Goal: Task Accomplishment & Management: Use online tool/utility

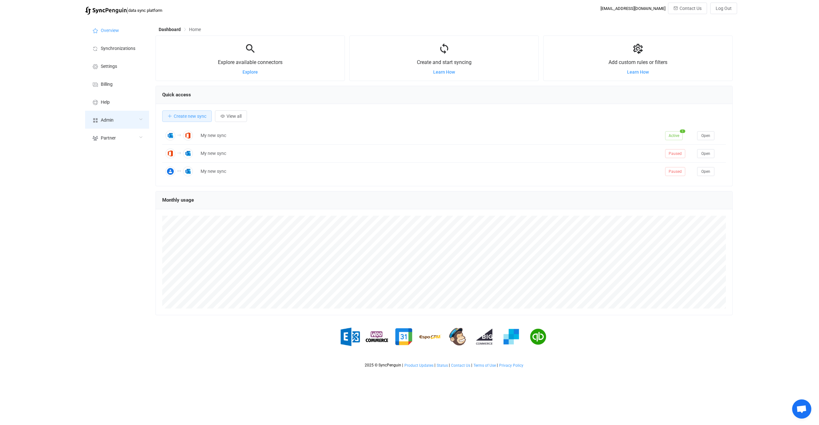
click at [108, 112] on div "Admin" at bounding box center [117, 120] width 64 height 18
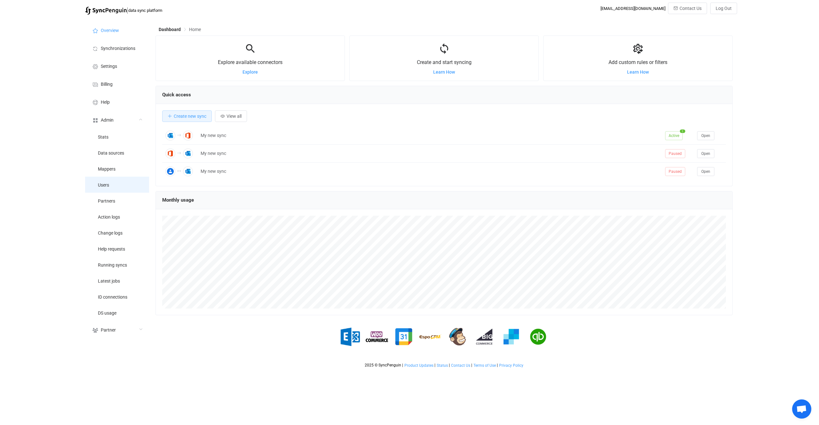
click at [122, 186] on li "Users" at bounding box center [117, 185] width 64 height 16
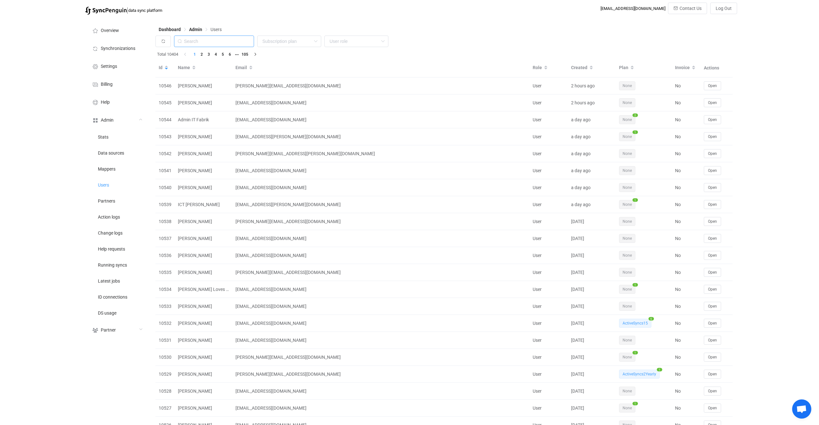
click at [225, 44] on input "text" at bounding box center [214, 42] width 80 height 12
type input "vinnie"
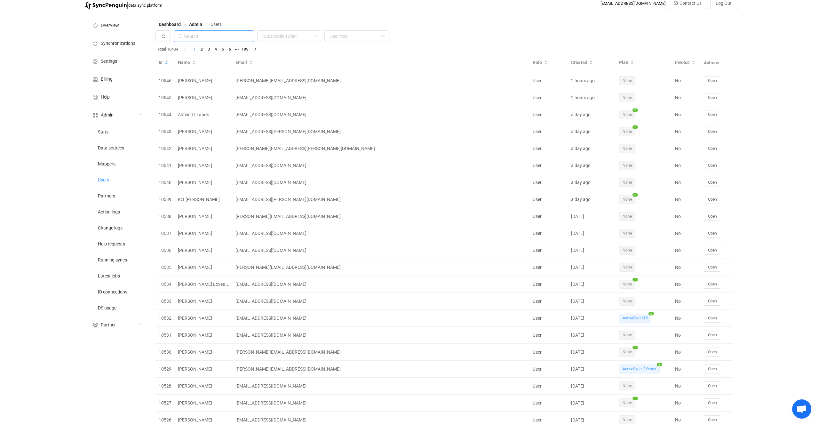
click at [196, 35] on input "text" at bounding box center [214, 36] width 80 height 12
paste input "ict@vandoren.nl"
type input "ict@vandoren.nl"
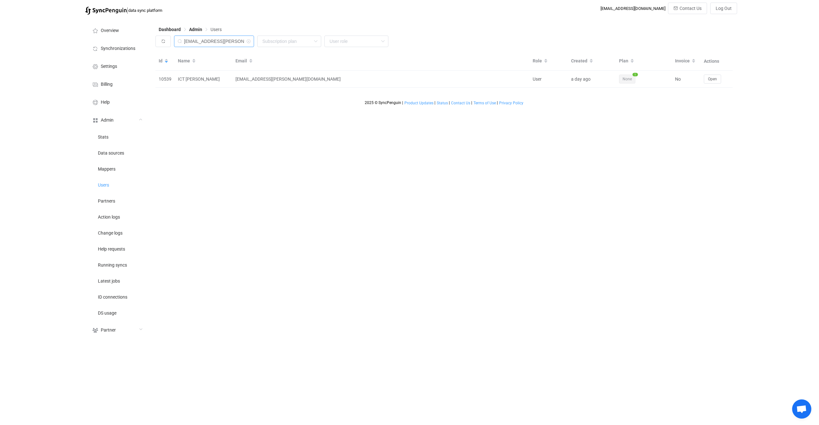
scroll to position [0, 0]
click at [709, 81] on span "Open" at bounding box center [712, 79] width 9 height 4
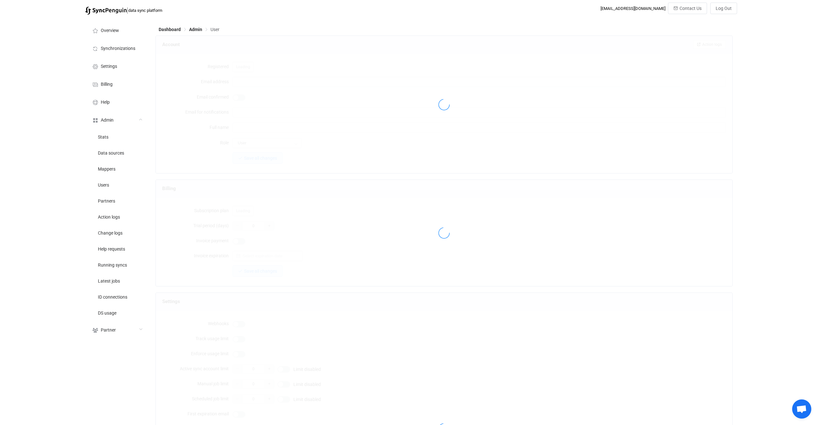
type input "ict@vandoren.nl"
type input "ICT Vandoren"
type input "14"
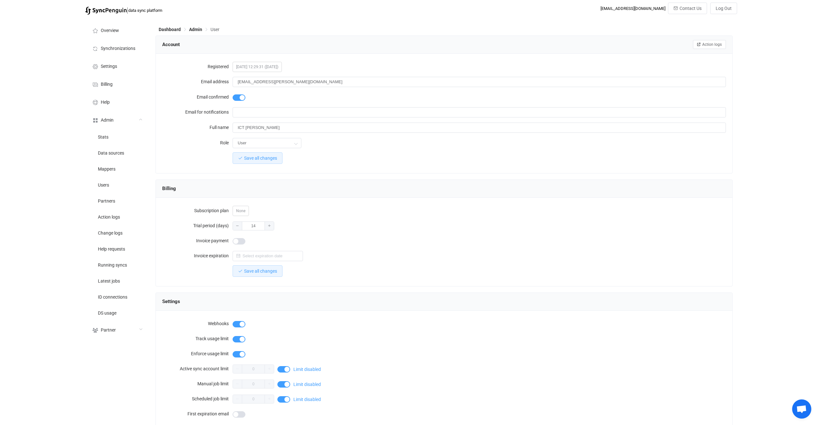
scroll to position [386, 0]
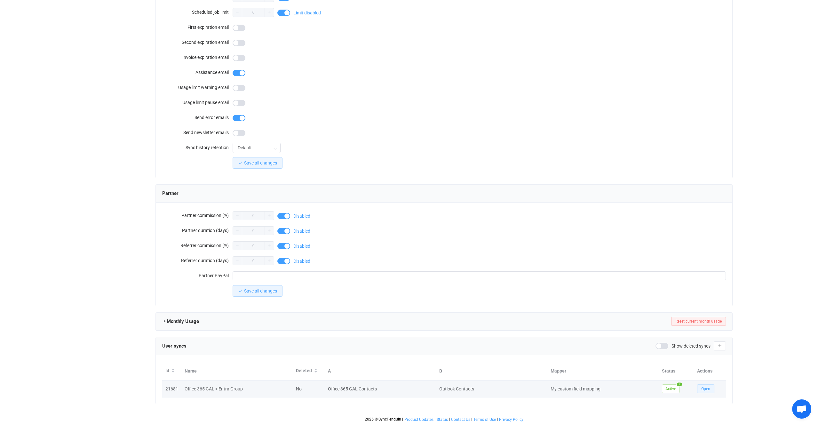
click at [710, 388] on button "Open" at bounding box center [705, 388] width 17 height 9
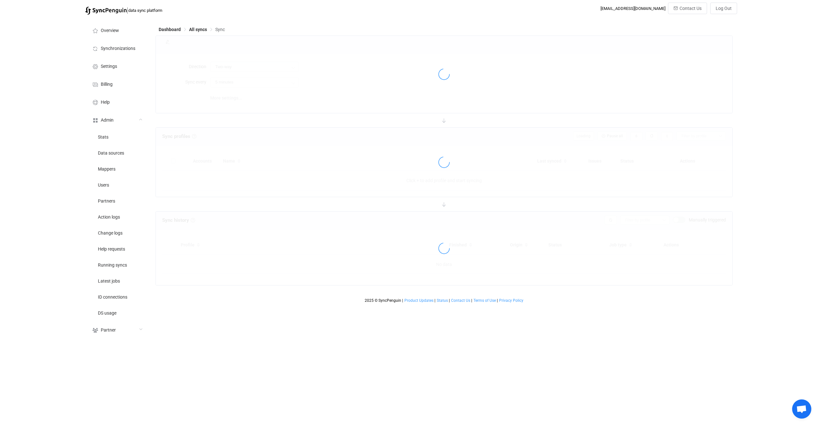
type input "Office 365 GAL → Outlook (one to many)"
type input "30 minutes"
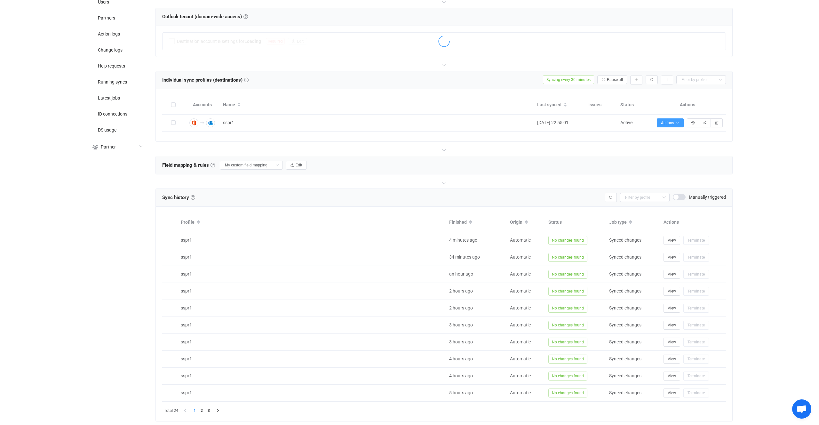
scroll to position [200, 0]
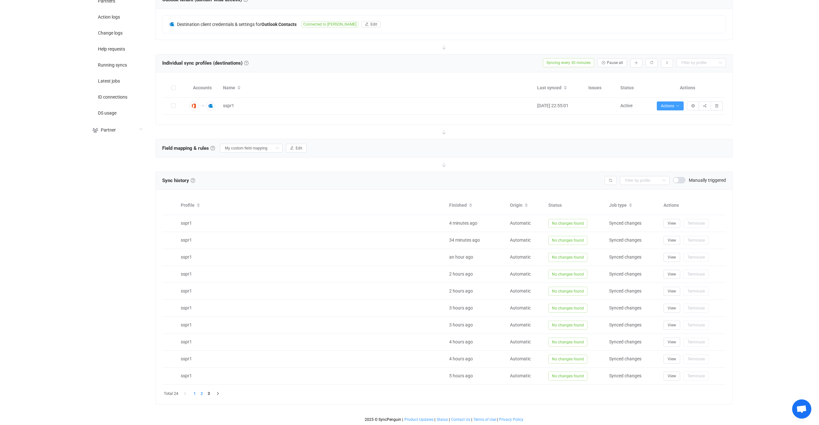
click at [203, 396] on li "2" at bounding box center [201, 393] width 7 height 7
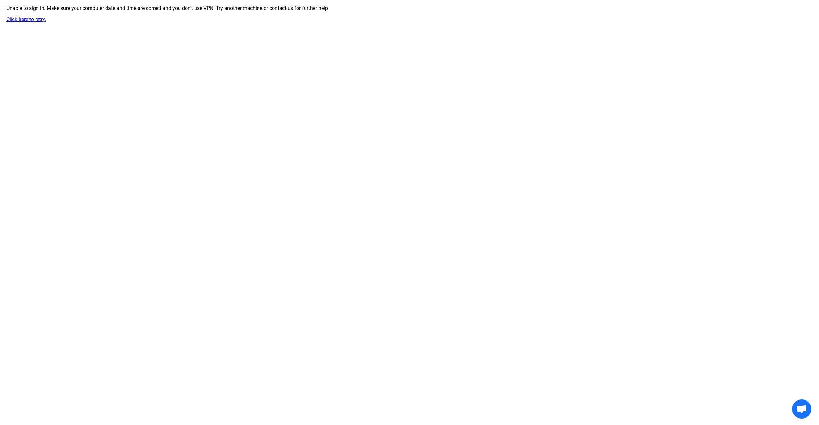
click at [14, 15] on div "Unable to sign in. Make sure your computer date and time are correct and you do…" at bounding box center [409, 13] width 819 height 17
click at [18, 21] on link "Click here to retry." at bounding box center [26, 19] width 40 height 6
click at [19, 22] on link "Click here to retry." at bounding box center [26, 19] width 40 height 6
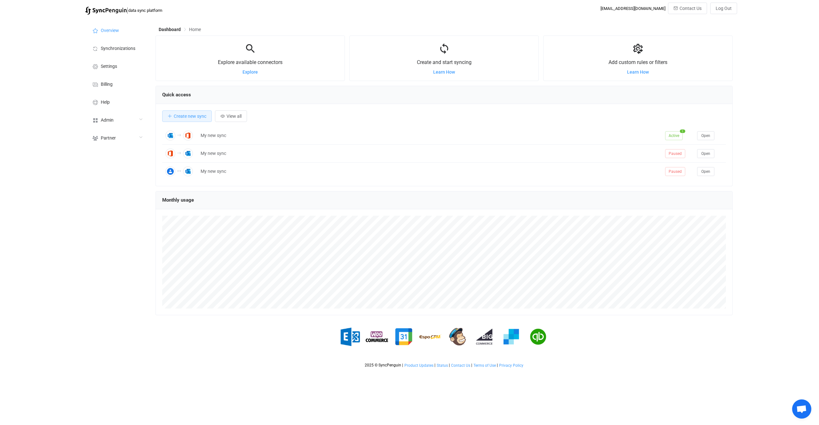
scroll to position [124, 577]
click at [121, 53] on li "Synchronizations" at bounding box center [117, 48] width 64 height 18
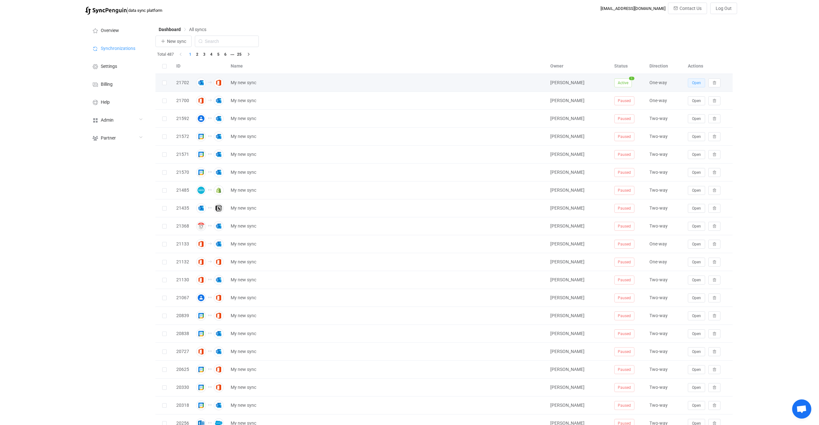
click at [697, 87] on button "Open" at bounding box center [696, 82] width 17 height 9
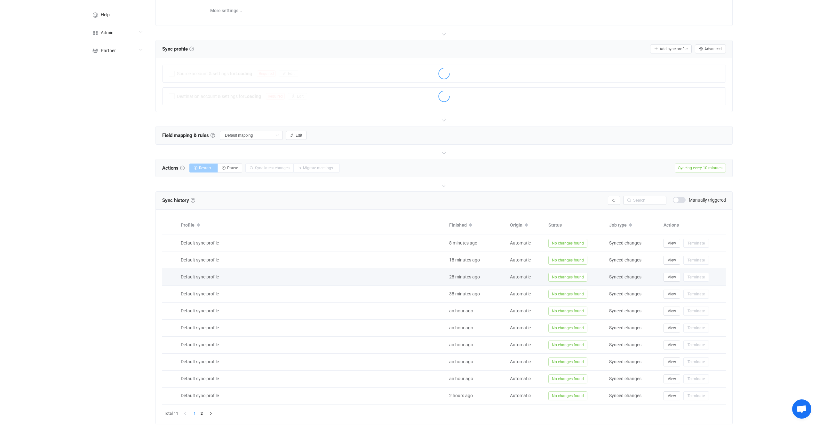
scroll to position [107, 0]
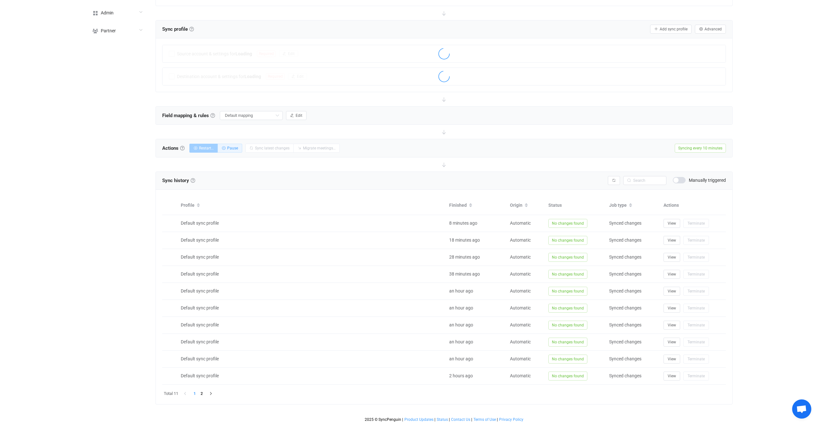
click at [240, 149] on button "Pause" at bounding box center [230, 148] width 25 height 9
click at [205, 390] on li "2" at bounding box center [201, 393] width 7 height 7
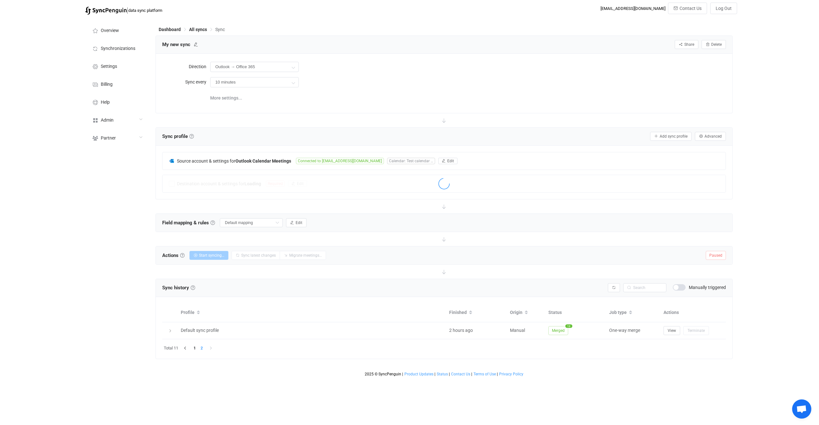
scroll to position [0, 0]
click at [203, 379] on html "| data sync platform vitaliyherasymiv+74@gmail.com Contact Us Log Out Overview …" at bounding box center [409, 189] width 819 height 379
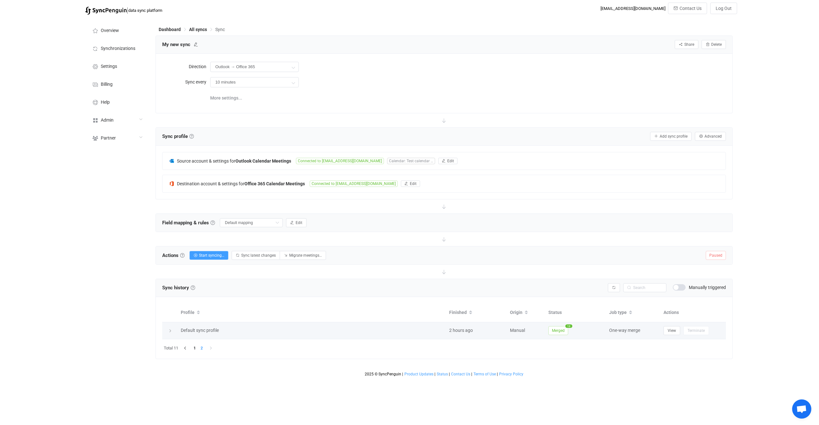
click at [567, 331] on span "Merged" at bounding box center [558, 330] width 20 height 9
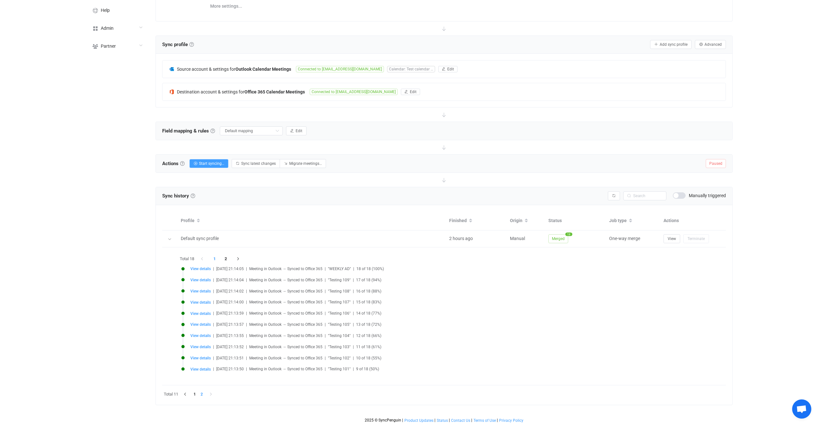
scroll to position [93, 0]
click at [202, 357] on span "View details" at bounding box center [200, 357] width 20 height 4
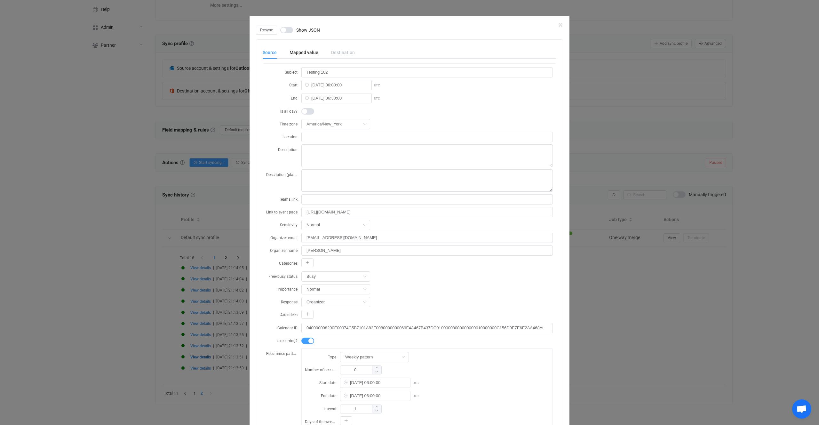
scroll to position [1, 0]
click at [644, 170] on div "Resync Show JSON Source Mapped value Destination Subject Testing 102 Start 2025…" at bounding box center [409, 212] width 819 height 425
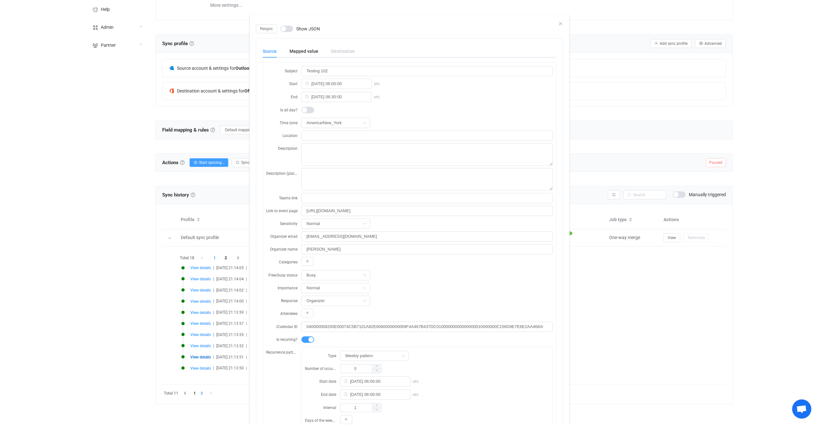
scroll to position [0, 0]
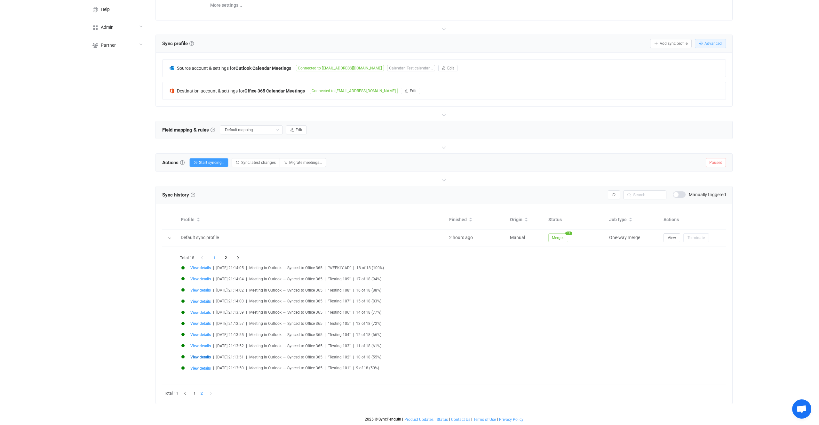
click at [713, 46] on button "Advanced" at bounding box center [710, 43] width 31 height 9
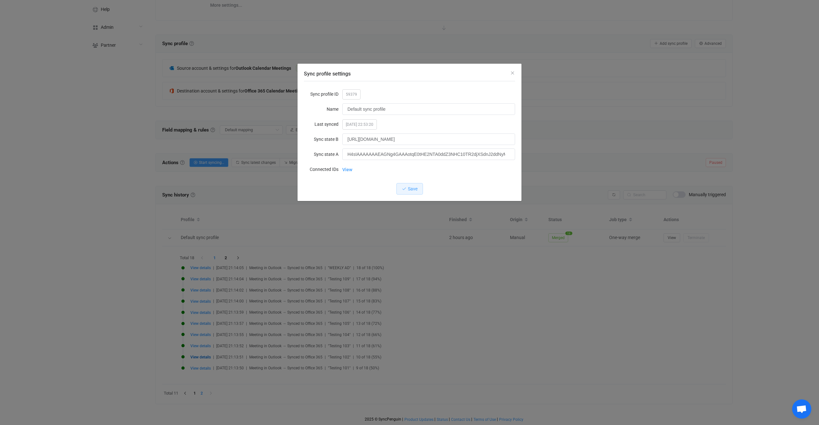
click at [354, 95] on span "59379" at bounding box center [351, 94] width 18 height 10
click at [662, 146] on div "Sync profile settings Sync profile ID 59379 Name Default sync profile Last sync…" at bounding box center [409, 212] width 819 height 425
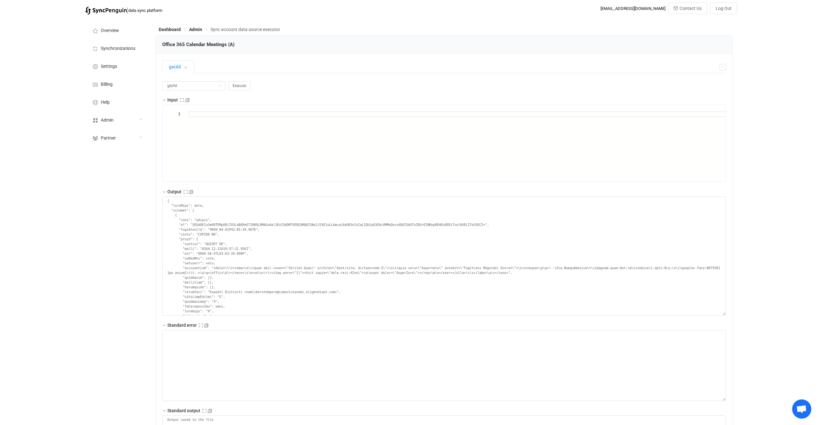
scroll to position [1928, 0]
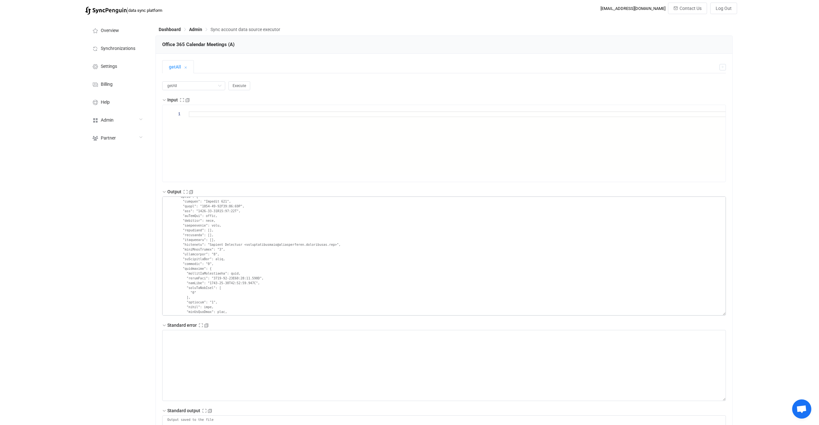
drag, startPoint x: 220, startPoint y: 277, endPoint x: 283, endPoint y: 282, distance: 63.2
click at [283, 282] on textarea at bounding box center [444, 255] width 564 height 119
click at [279, 215] on textarea at bounding box center [444, 255] width 564 height 119
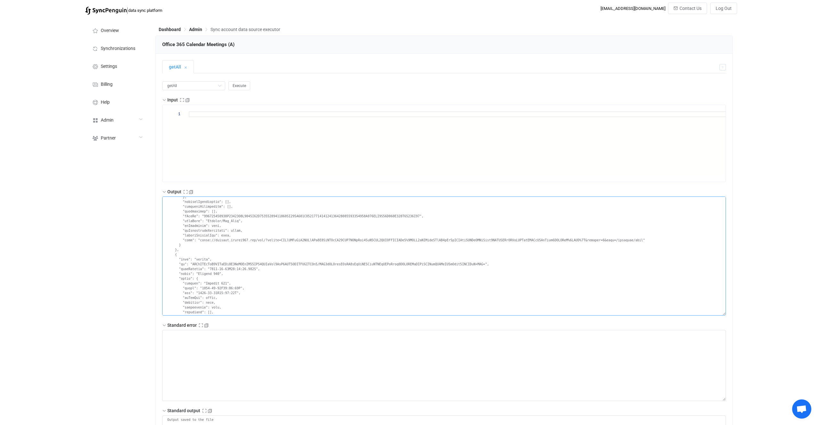
scroll to position [1842, 0]
click at [214, 269] on textarea at bounding box center [444, 255] width 564 height 119
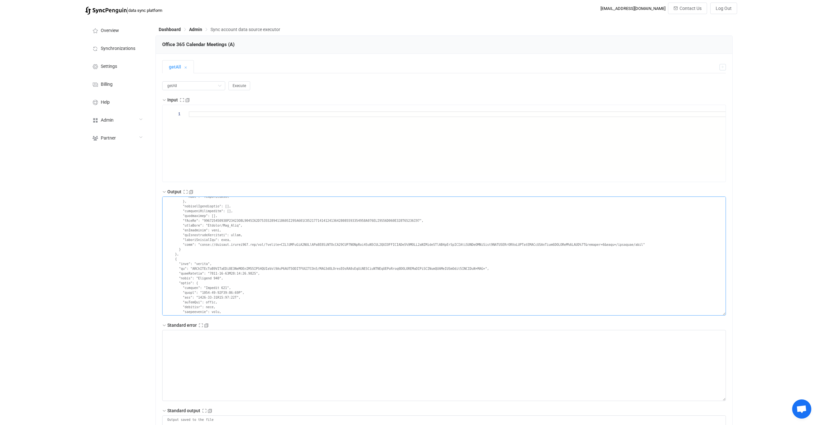
click at [221, 267] on textarea at bounding box center [444, 255] width 564 height 119
drag, startPoint x: 221, startPoint y: 267, endPoint x: 486, endPoint y: 268, distance: 265.2
click at [486, 268] on textarea at bounding box center [444, 255] width 564 height 119
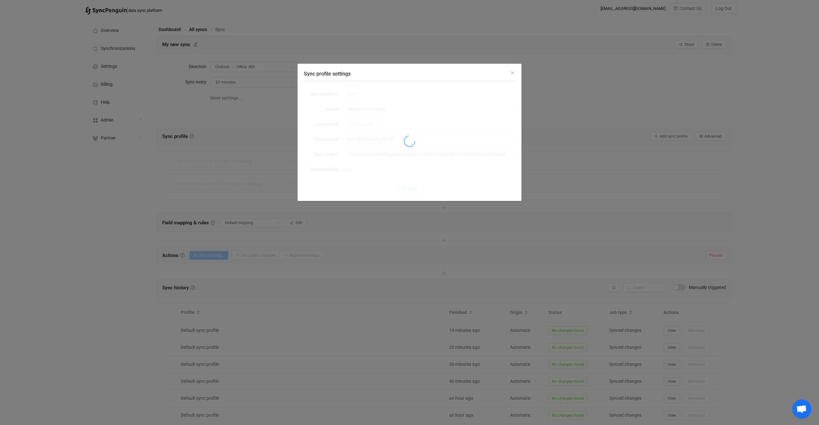
scroll to position [93, 0]
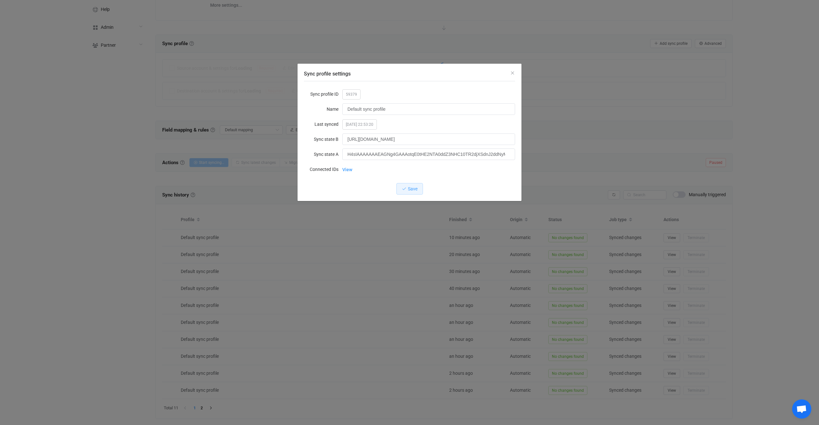
click at [358, 97] on div "Sync profile settings" at bounding box center [409, 141] width 211 height 107
click at [353, 97] on div "Sync profile settings" at bounding box center [409, 141] width 211 height 107
click at [348, 91] on div "Sync profile settings" at bounding box center [409, 141] width 211 height 107
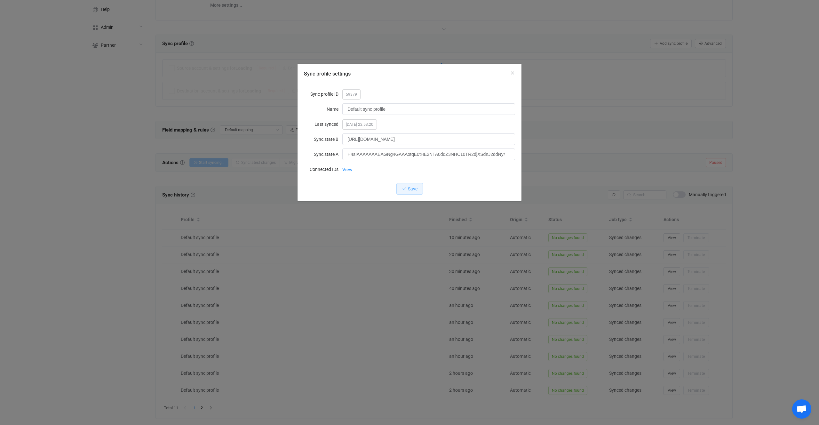
click at [348, 91] on div "Sync profile settings" at bounding box center [409, 141] width 211 height 107
click at [351, 97] on div "Sync profile ID 59379 Name Default sync profile Last synced 2025-10-07 22:53:20…" at bounding box center [409, 141] width 211 height 107
click at [351, 95] on span "59379" at bounding box center [351, 94] width 18 height 10
copy span "59379"
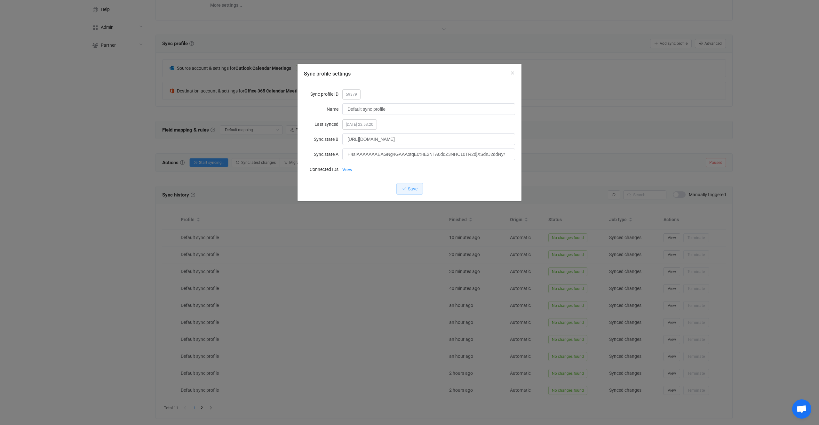
click at [588, 153] on div "Sync profile settings Sync profile ID 59379 Name Default sync profile Last sync…" at bounding box center [409, 212] width 819 height 425
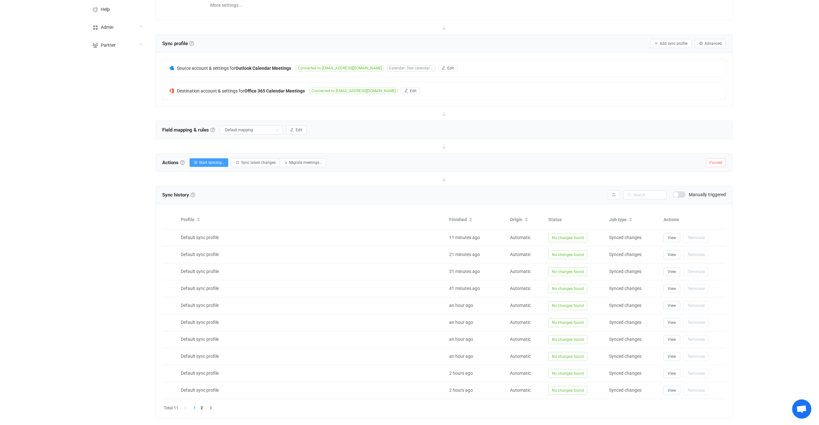
scroll to position [0, 0]
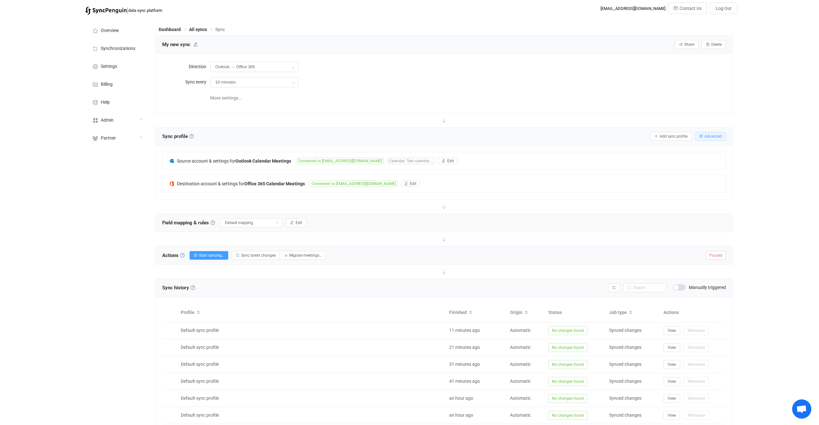
click at [707, 139] on button "Advanced" at bounding box center [710, 136] width 31 height 9
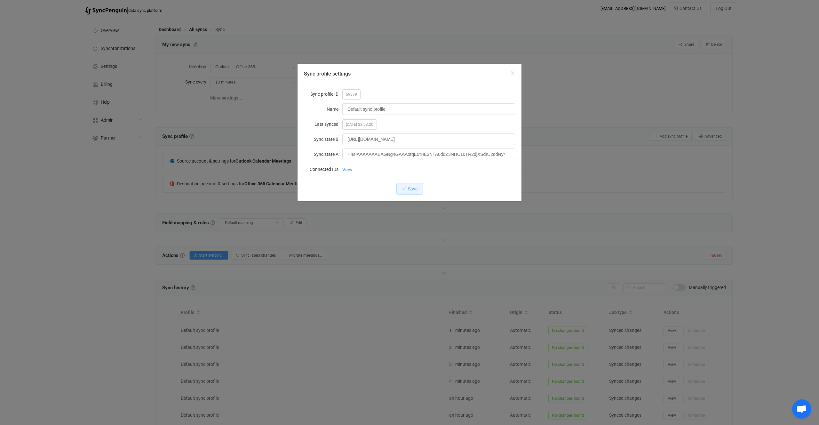
click at [403, 239] on div "Sync profile settings Sync profile ID 59379 Name Default sync profile Last sync…" at bounding box center [409, 212] width 819 height 425
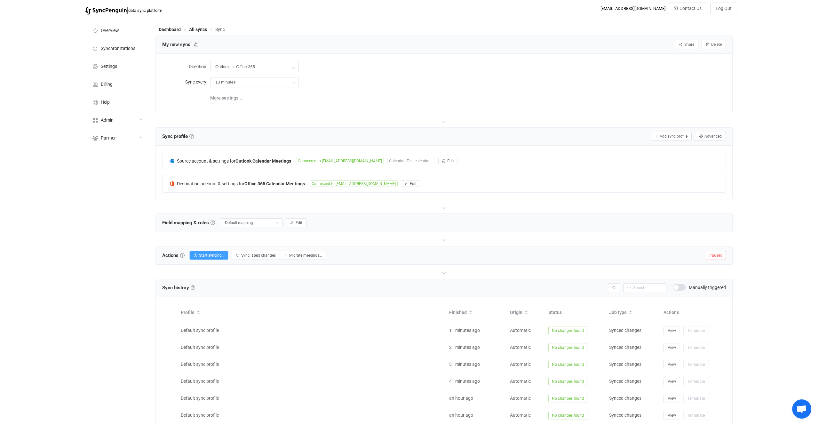
drag, startPoint x: 715, startPoint y: 127, endPoint x: 713, endPoint y: 130, distance: 3.6
click at [713, 130] on div "Sync profile Sync profile A sync profile represents a single pair of calendars …" at bounding box center [444, 137] width 576 height 18
click at [712, 132] on button "Advanced" at bounding box center [710, 136] width 31 height 9
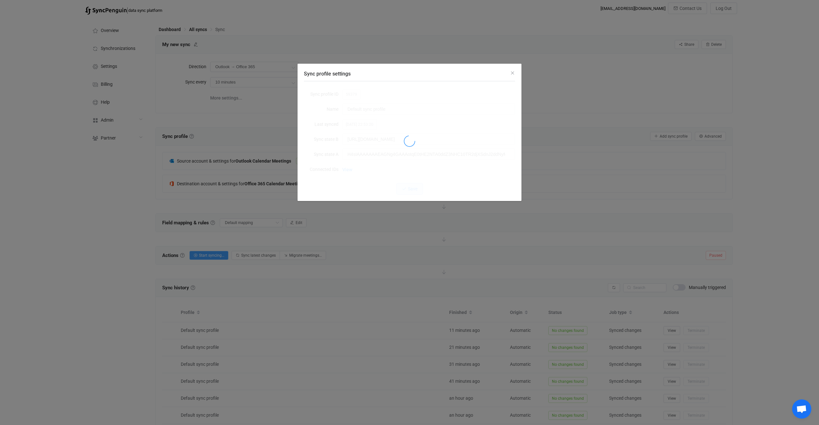
click at [712, 131] on div "Sync profile settings Sync profile ID 59379 Name Default sync profile Last sync…" at bounding box center [409, 212] width 819 height 425
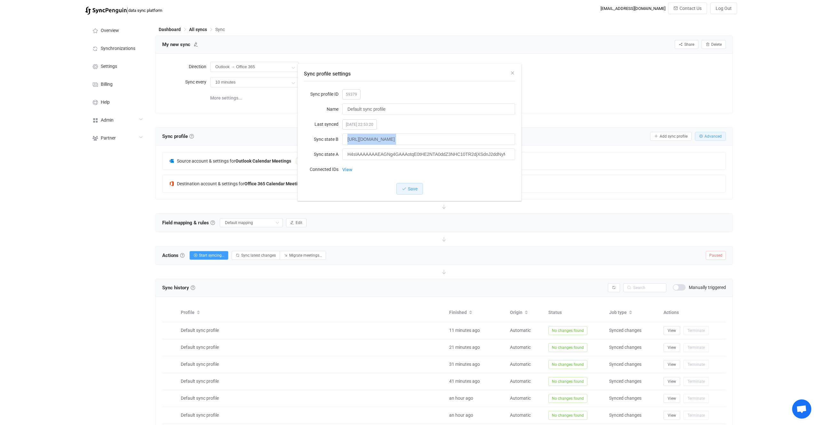
click at [702, 133] on button "Advanced" at bounding box center [710, 136] width 31 height 9
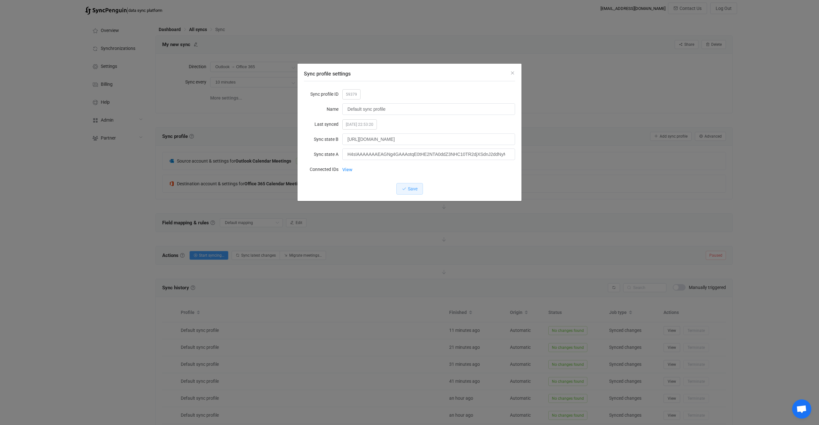
click at [351, 94] on span "59379" at bounding box center [351, 94] width 18 height 10
copy span "59379"
click at [625, 228] on div "Sync profile settings Sync profile ID 59379 Name Default sync profile Last sync…" at bounding box center [409, 212] width 819 height 425
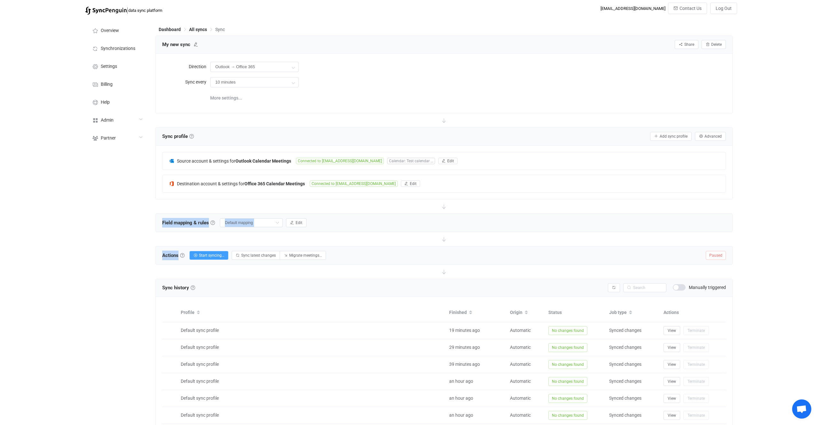
drag, startPoint x: 213, startPoint y: 250, endPoint x: 341, endPoint y: 103, distance: 195.0
click at [331, 124] on div "My new sync Share Sync sharing Delete Direction Outlook → Office 365 Two-way Of…" at bounding box center [443, 274] width 577 height 476
click at [346, 94] on div "More settings..." at bounding box center [468, 97] width 516 height 13
click at [218, 253] on span "Start syncing…" at bounding box center [211, 255] width 25 height 4
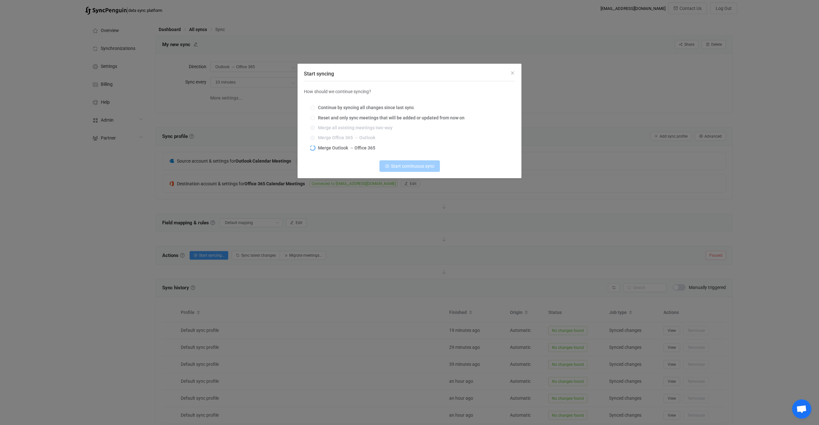
click at [344, 149] on span "Merge Outlook → Office 365" at bounding box center [345, 147] width 60 height 5
click at [315, 149] on input "Merge Outlook → Office 365" at bounding box center [312, 148] width 4 height 5
radio input "true"
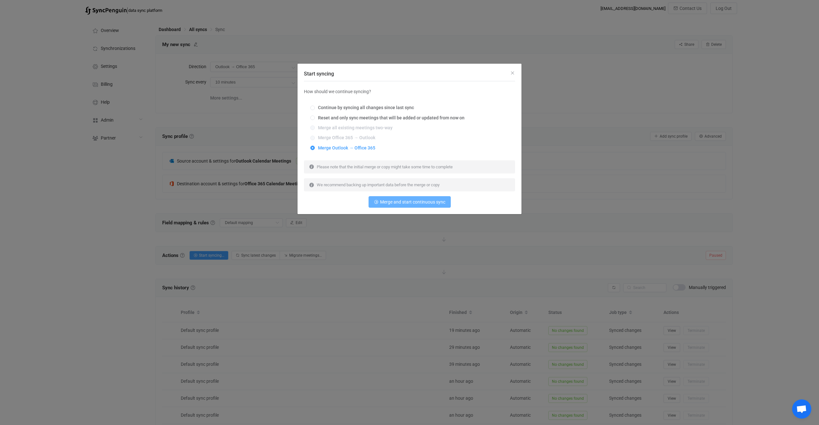
click at [395, 202] on span "Merge and start continuous sync" at bounding box center [412, 201] width 65 height 5
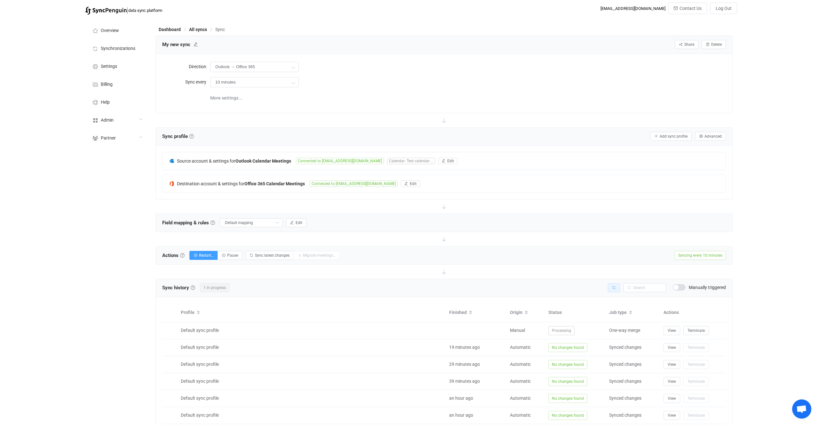
click at [617, 286] on button "button" at bounding box center [614, 287] width 12 height 9
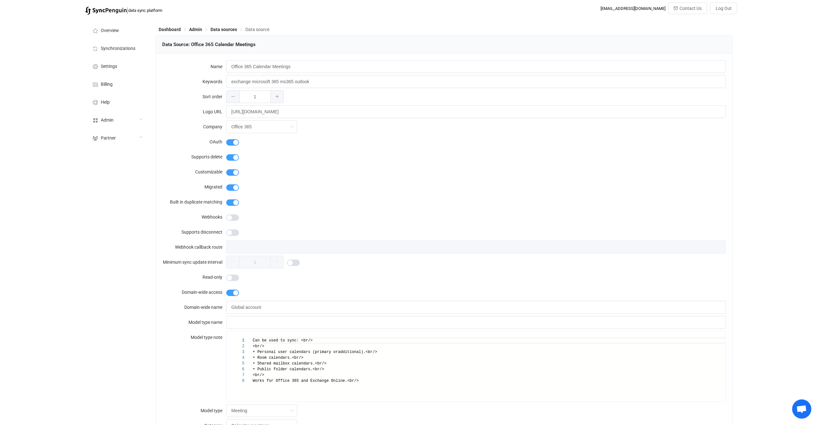
scroll to position [848, 0]
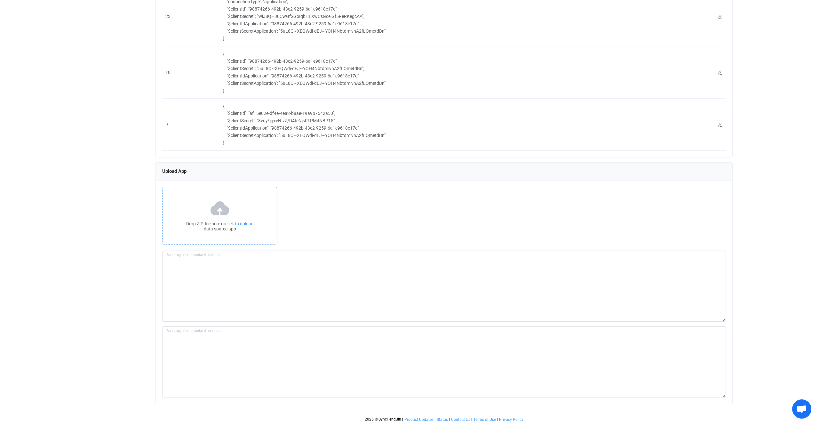
click at [245, 211] on div "Drop ZIP-file here or click to upload data source app" at bounding box center [219, 216] width 115 height 58
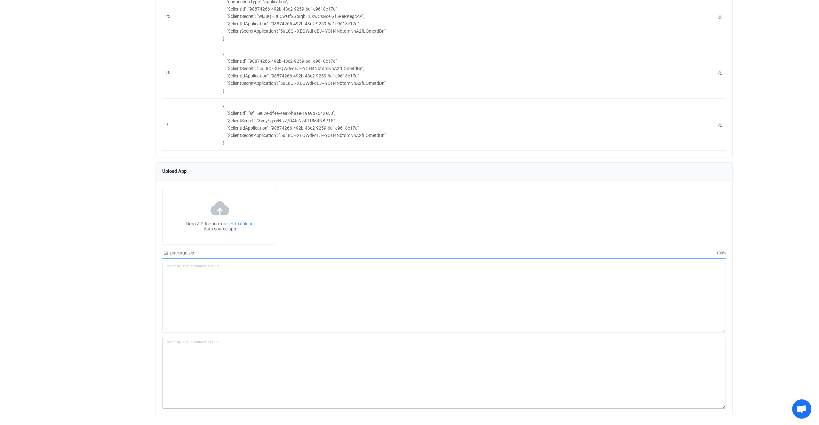
type textarea "Building resource app... /srv/www/syncpenguin-api/Env/Temp/29dbb36a-b828-4145-9…"
type textarea "npm WARN deprecated har-validator@5.1.5: this library is no longer supported np…"
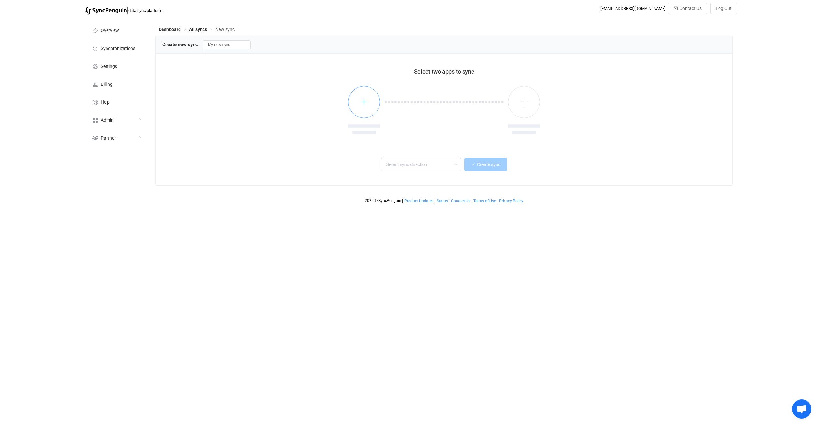
click at [357, 107] on button "button" at bounding box center [364, 102] width 32 height 32
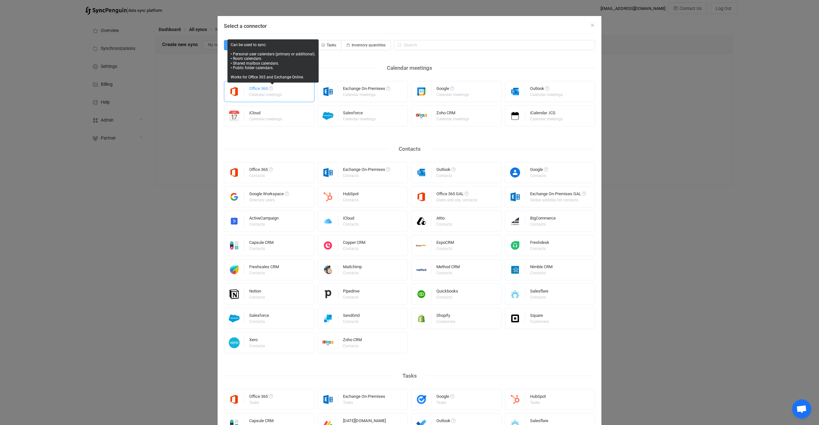
click at [283, 91] on div "Office 365 Calendar meetings" at bounding box center [269, 91] width 91 height 21
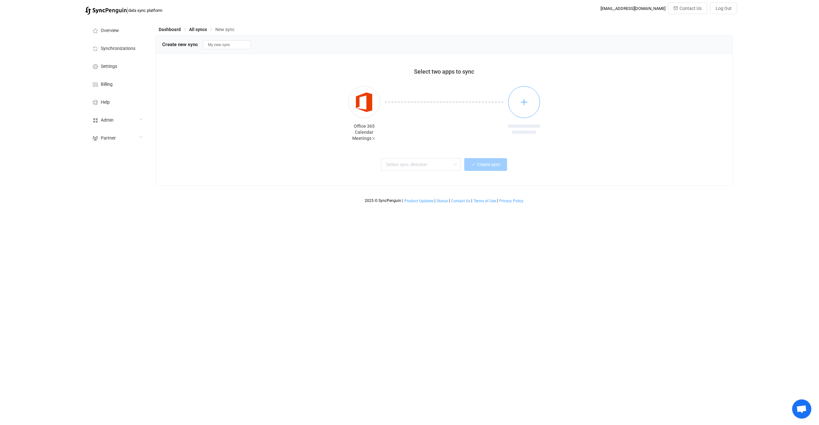
click at [536, 104] on button "button" at bounding box center [524, 102] width 32 height 32
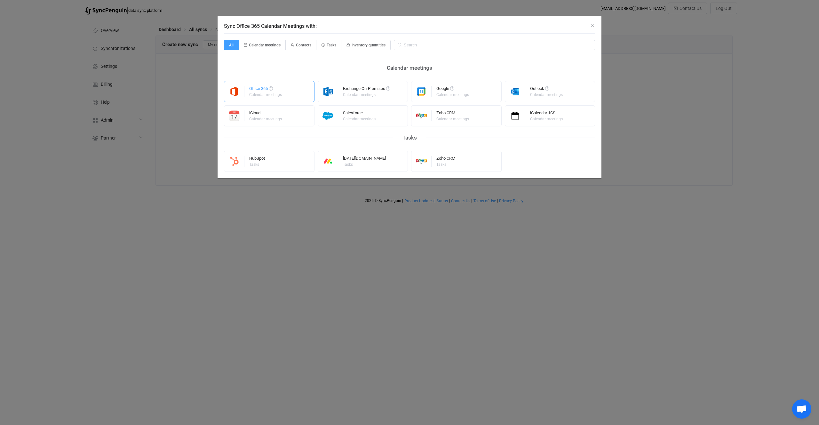
click at [303, 93] on div "Office 365 Calendar meetings" at bounding box center [269, 91] width 91 height 21
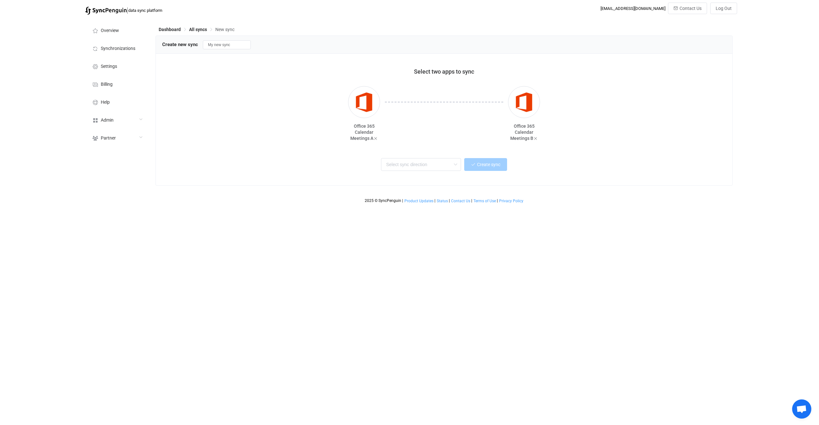
click at [394, 156] on div "Two-way One or multiple two-way syncs One-way One or multiple one-way syncs One…" at bounding box center [444, 166] width 564 height 26
click at [399, 160] on input "text" at bounding box center [421, 164] width 80 height 13
click at [409, 201] on div "One-way" at bounding box center [429, 198] width 83 height 9
type input "One-way"
click at [485, 165] on span "Create sync" at bounding box center [488, 164] width 23 height 5
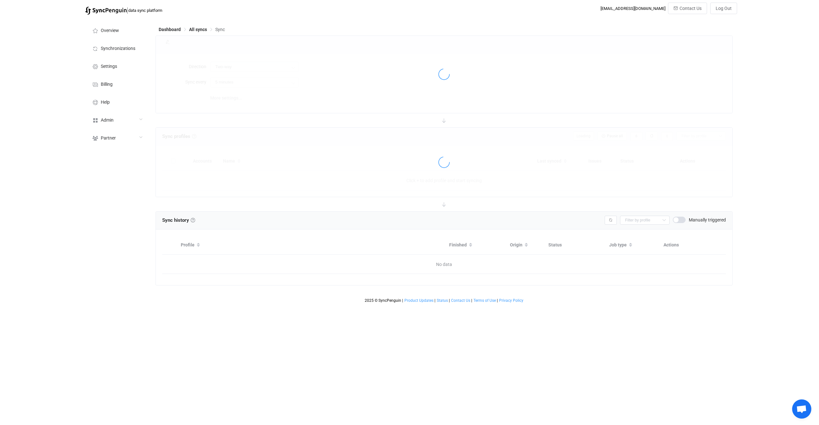
type input "A → B"
type input "10 minutes"
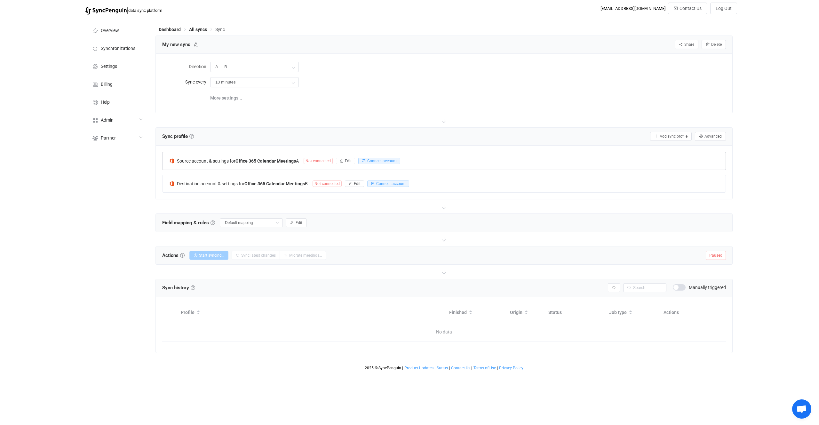
click at [237, 162] on div at bounding box center [443, 161] width 563 height 15
drag, startPoint x: 377, startPoint y: 162, endPoint x: 340, endPoint y: 184, distance: 42.7
click at [377, 162] on div at bounding box center [443, 161] width 563 height 15
click at [377, 161] on div at bounding box center [443, 161] width 563 height 15
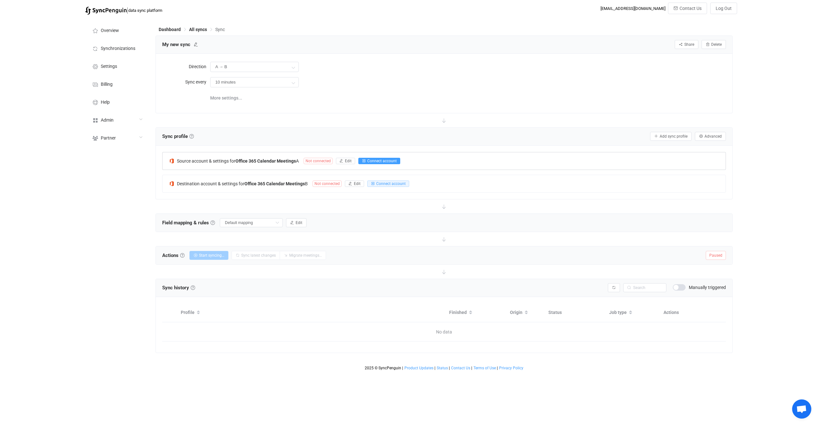
click at [373, 163] on button "Connect account" at bounding box center [379, 161] width 42 height 6
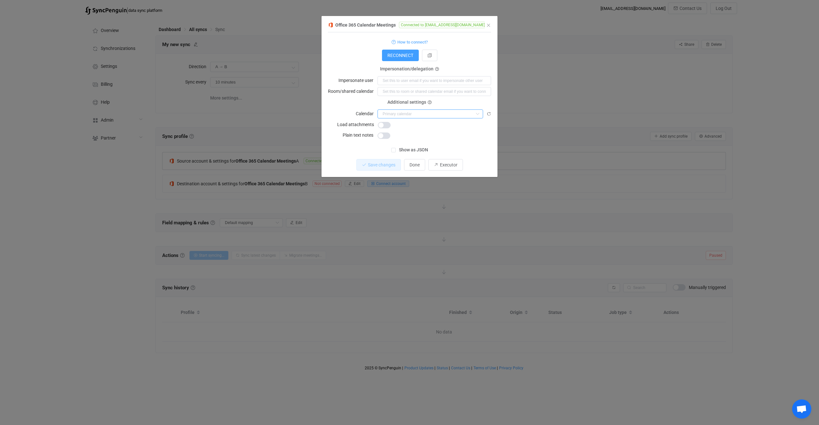
click at [415, 109] on input "dialog" at bounding box center [430, 113] width 106 height 9
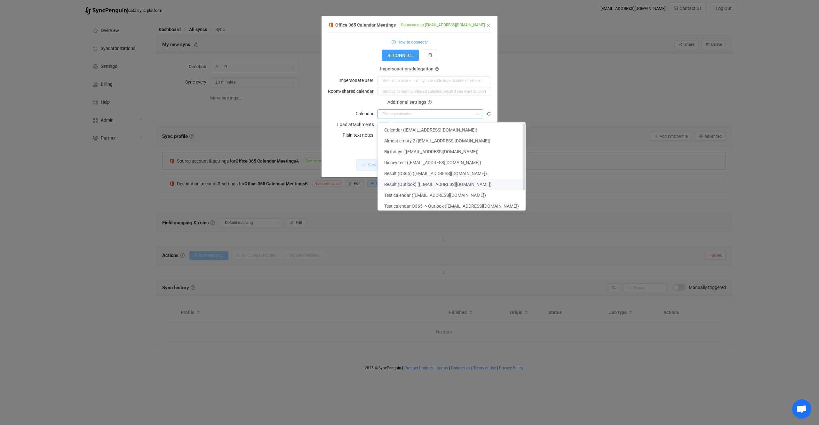
click at [424, 183] on span "Result (Outlook) (vitaliiherasymiv@syncpenguinua.onmicrosoft.com)" at bounding box center [437, 184] width 107 height 5
type input "Result (Outlook) (vitaliiherasymiv@syncpenguinua.onmicrosoft.com)"
click at [332, 111] on body "| data sync platform vitaliyherasymiv+74@gmail.com Contact Us Log Out Overview …" at bounding box center [409, 188] width 819 height 371
type input "Result (Outlook) (vitaliiherasymiv@syncpenguinua.onmicrosoft.com)"
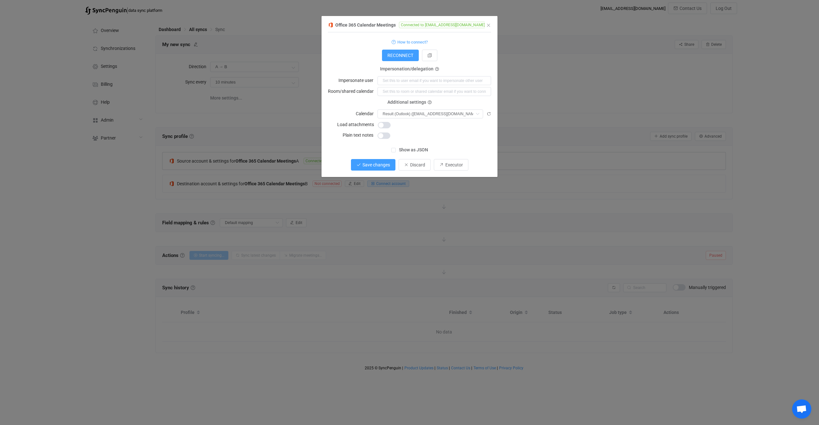
click at [381, 169] on button "Save changes" at bounding box center [373, 165] width 44 height 12
click at [418, 169] on button "Done" at bounding box center [414, 165] width 21 height 12
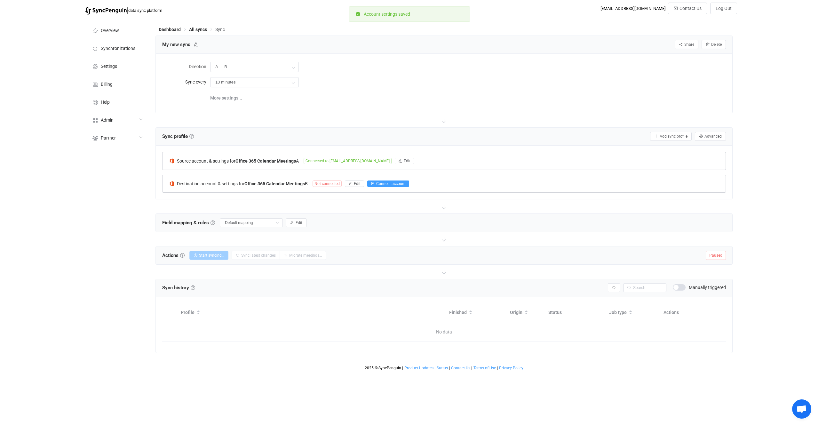
click at [372, 183] on icon "button" at bounding box center [373, 184] width 4 height 4
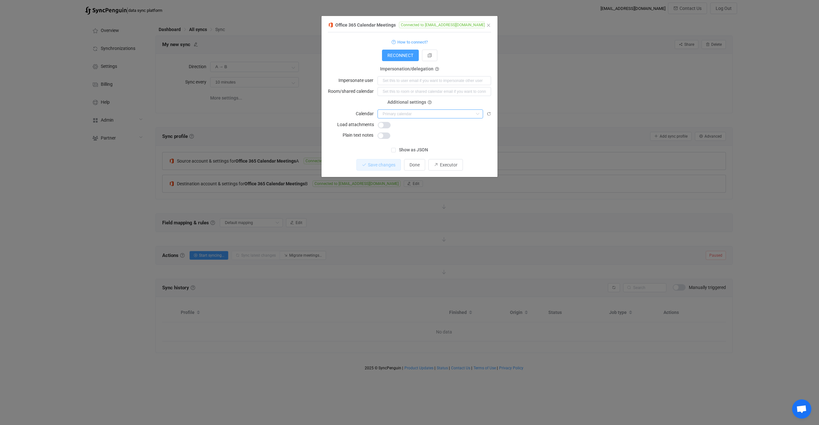
click at [403, 112] on input "dialog" at bounding box center [430, 113] width 106 height 9
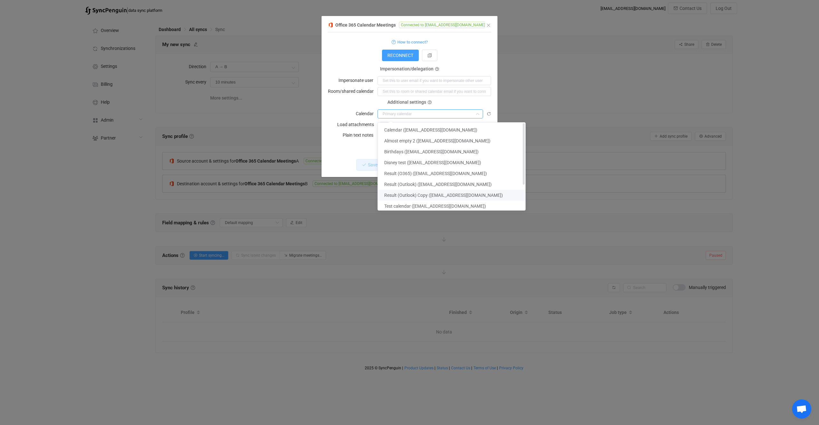
click at [439, 193] on span "Result (Outlook) Copy (vitaliiherasymiv@syncpenguinua.onmicrosoft.com)" at bounding box center [443, 195] width 119 height 5
type input "Result (Outlook) Copy (vitaliiherasymiv@syncpenguinua.onmicrosoft.com)"
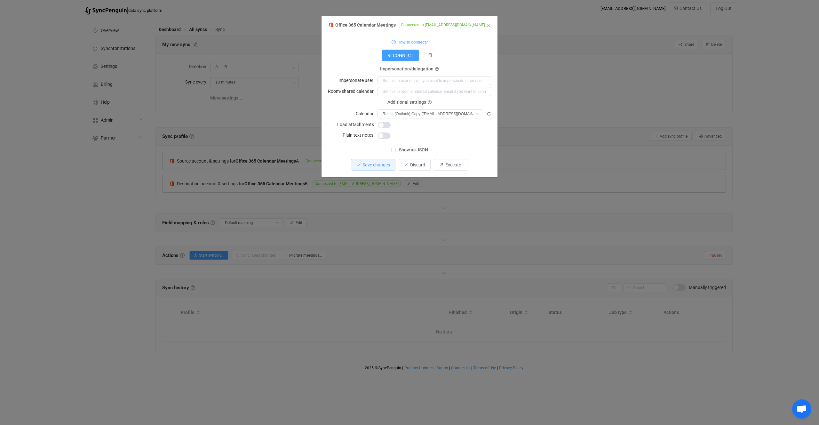
click at [388, 157] on div "1 { { "connectionType": "application", "refreshToken": "***", "accessToken": "*…" at bounding box center [409, 104] width 163 height 144
click at [387, 161] on button "Save changes" at bounding box center [373, 165] width 44 height 12
click at [227, 217] on div "Office 365 Calendar Meetings Connected to vitaliiherasymiv@syncpenguinua.onmicr…" at bounding box center [409, 212] width 819 height 425
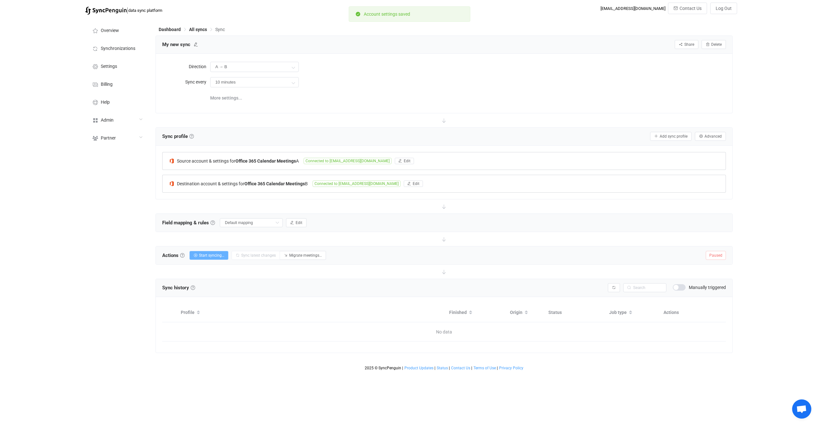
click at [217, 255] on span "Start syncing…" at bounding box center [211, 255] width 25 height 4
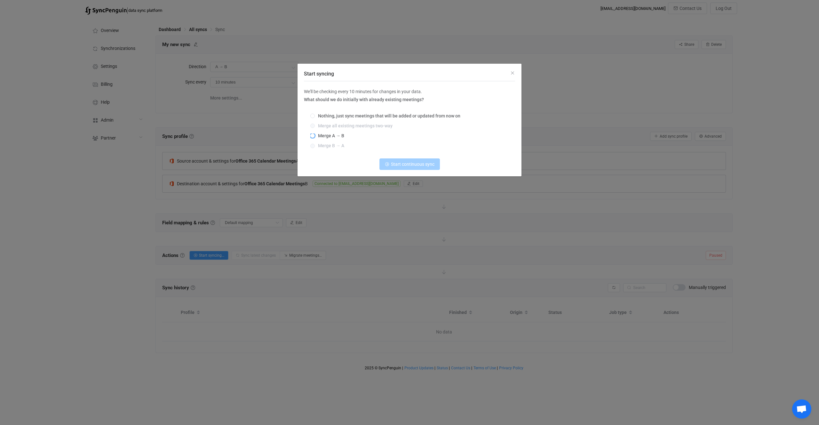
click at [330, 138] on label "Merge A → B" at bounding box center [407, 135] width 195 height 5
click at [315, 138] on input "Merge A → B" at bounding box center [312, 135] width 4 height 5
radio input "true"
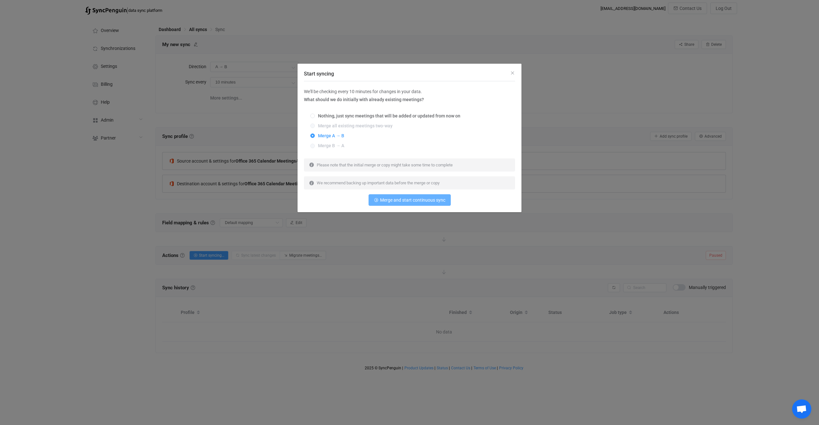
click at [394, 203] on button "Merge and start continuous sync" at bounding box center [409, 200] width 82 height 12
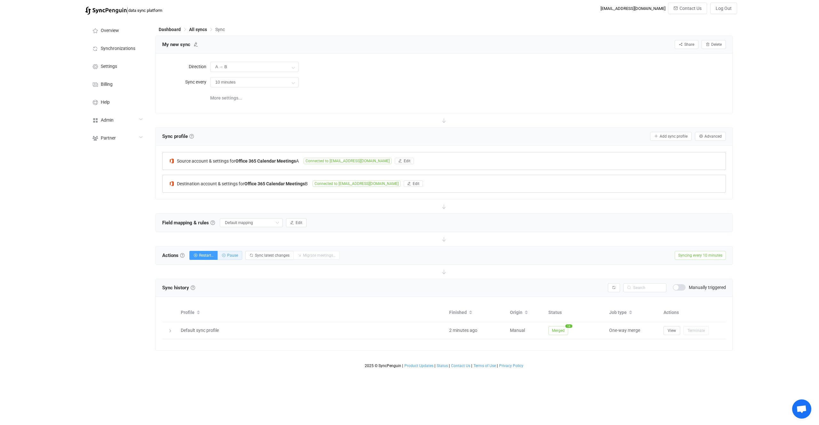
click at [234, 257] on span "Pause" at bounding box center [232, 255] width 11 height 4
click at [149, 46] on div "Overview Synchronizations Settings Billing Help Admin Stats Data sources Mapper…" at bounding box center [117, 194] width 70 height 353
click at [129, 47] on span "Synchronizations" at bounding box center [118, 48] width 35 height 5
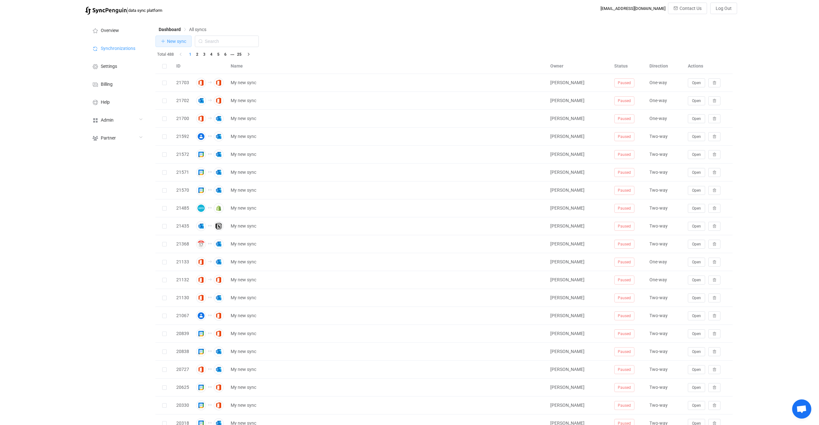
click at [178, 43] on span "New sync" at bounding box center [176, 41] width 19 height 5
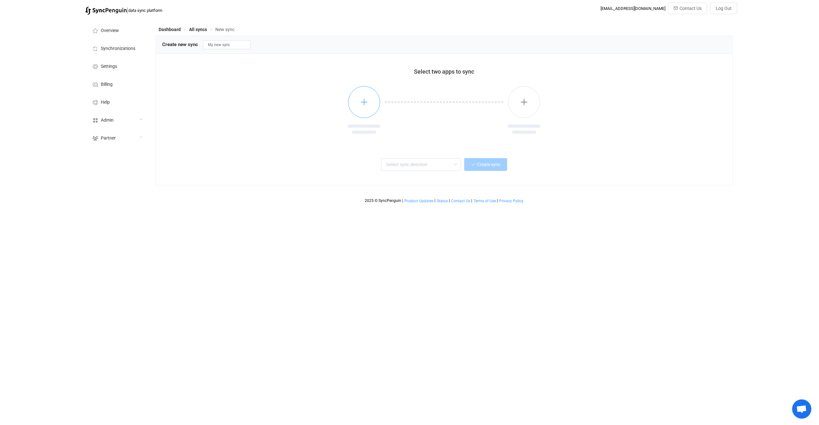
click at [355, 104] on button "button" at bounding box center [364, 102] width 32 height 32
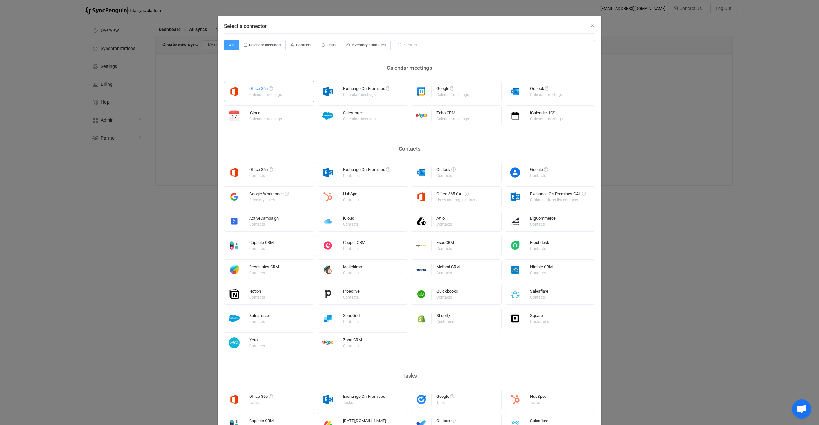
click at [294, 96] on div "Office 365 Calendar meetings" at bounding box center [269, 91] width 91 height 21
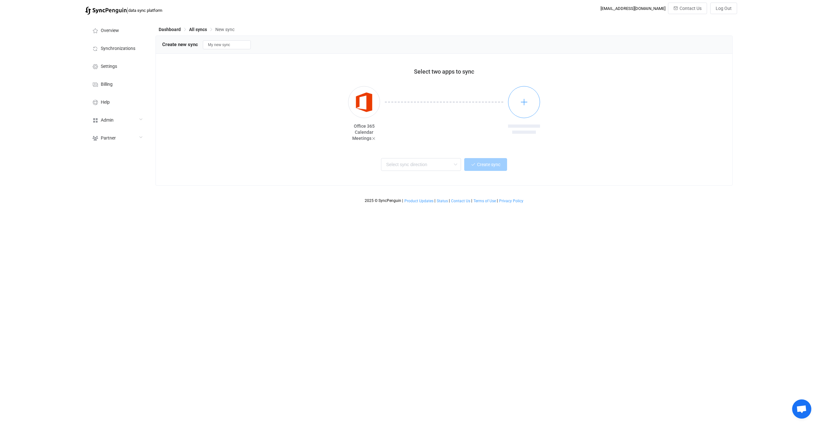
click at [526, 106] on button "button" at bounding box center [524, 102] width 32 height 32
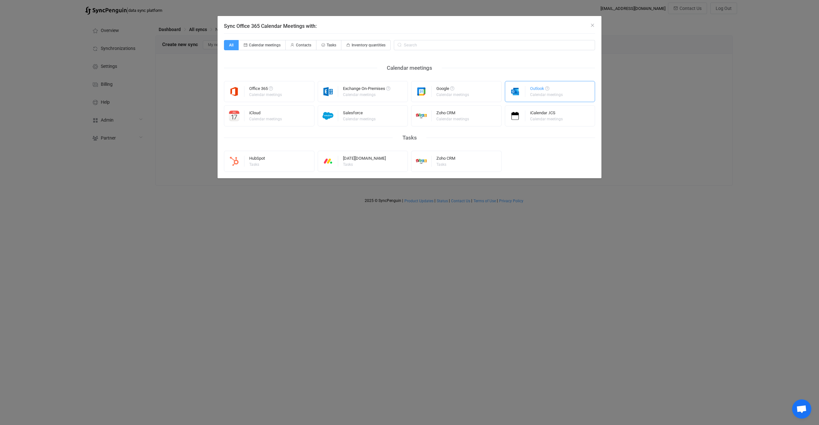
click at [534, 93] on div "Calendar meetings" at bounding box center [546, 95] width 33 height 4
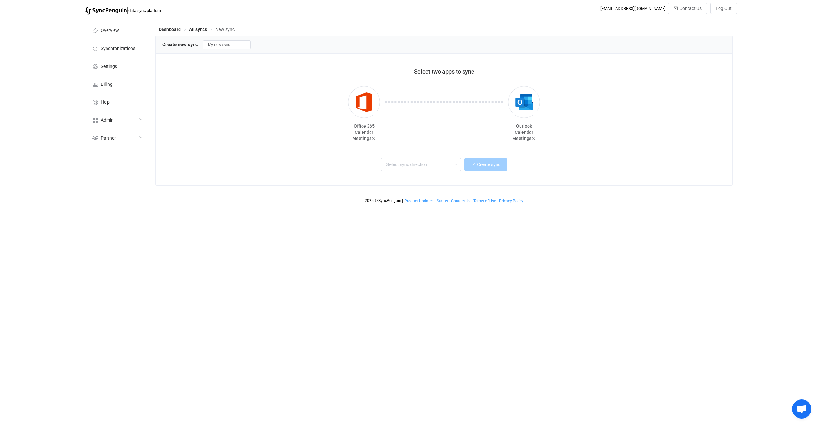
click at [440, 157] on div "Two-way One or multiple two-way syncs Office 365 → Outlook One or multiple one-…" at bounding box center [444, 163] width 548 height 14
click at [440, 158] on input "text" at bounding box center [421, 164] width 80 height 13
click at [440, 159] on input "text" at bounding box center [421, 164] width 80 height 13
click at [440, 163] on input "text" at bounding box center [421, 164] width 80 height 13
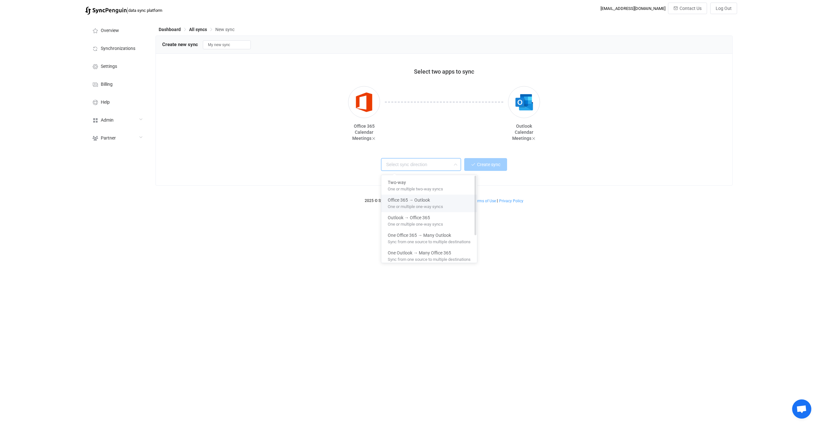
click at [440, 197] on div "Office 365 → Outlook" at bounding box center [429, 198] width 83 height 9
type input "Office 365 → Outlook"
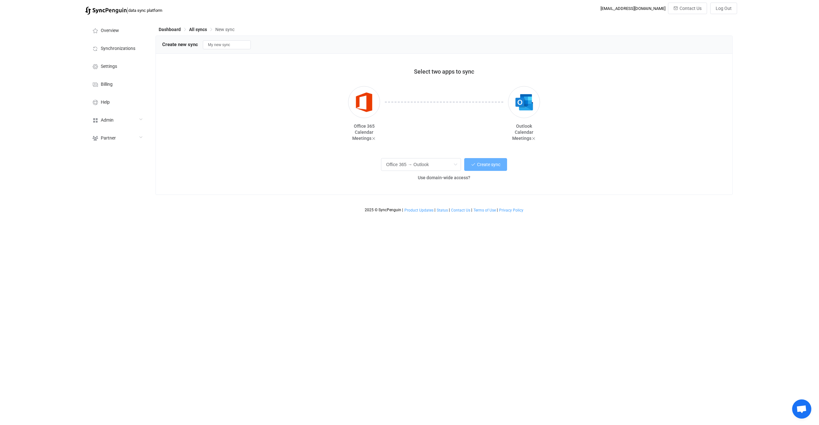
click at [483, 162] on span "Create sync" at bounding box center [488, 164] width 23 height 5
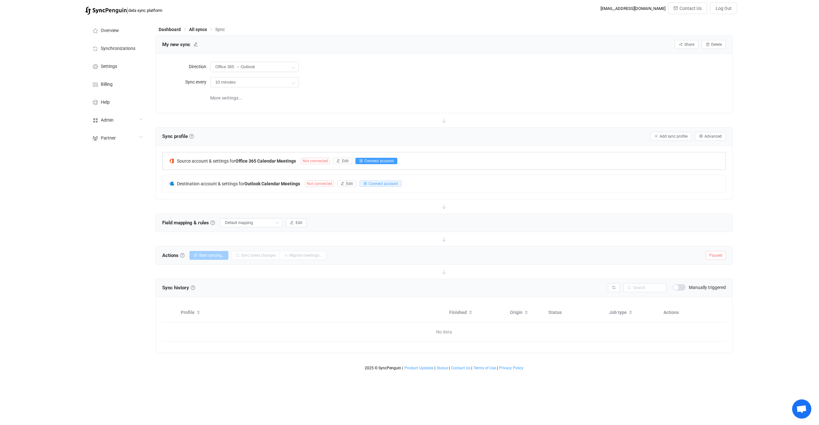
click at [368, 161] on span "Connect account" at bounding box center [378, 161] width 29 height 4
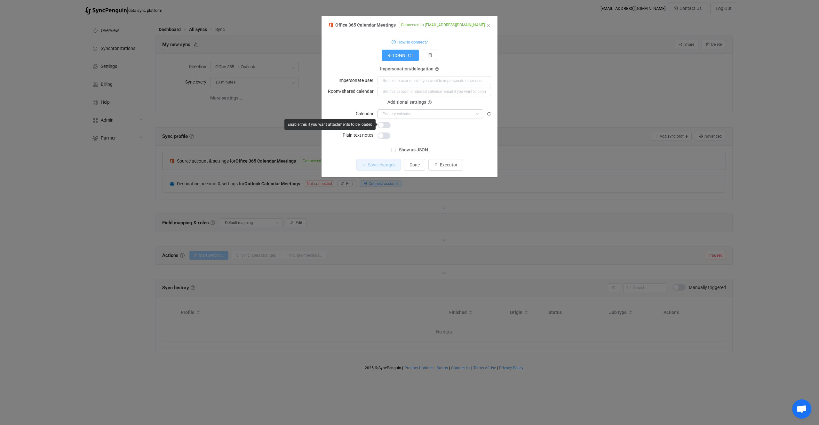
click at [413, 119] on form "How to connect? Connection type Connection type As an application Using an impe…" at bounding box center [409, 89] width 163 height 102
click at [413, 115] on input "dialog" at bounding box center [430, 113] width 106 height 9
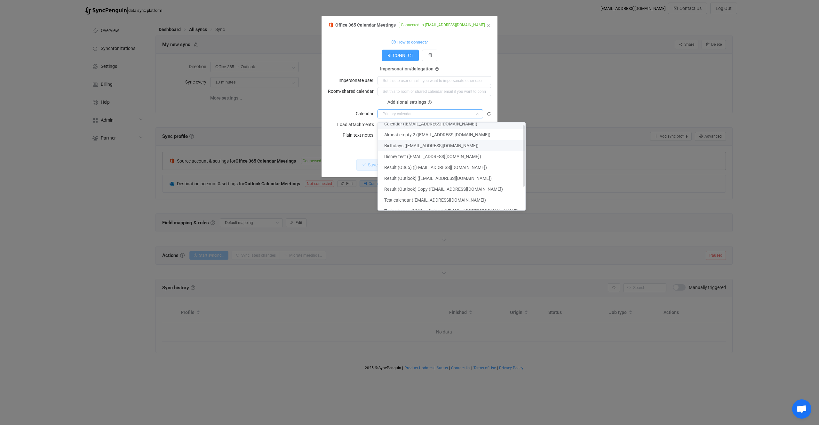
scroll to position [12, 0]
click at [426, 177] on li "Result (Outlook) Copy (vitaliiherasymiv@syncpenguinua.onmicrosoft.com)" at bounding box center [451, 182] width 147 height 11
type input "Result (Outlook) Copy (vitaliiherasymiv@syncpenguinua.onmicrosoft.com)"
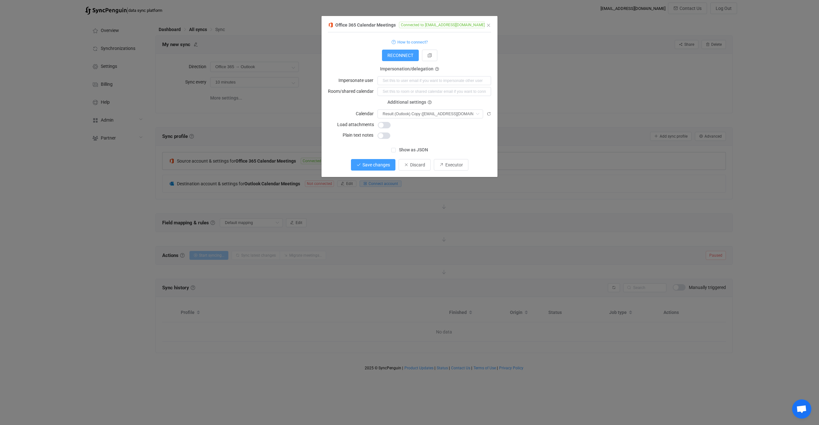
click at [385, 164] on span "Save changes" at bounding box center [376, 164] width 28 height 5
click at [395, 185] on div "Office 365 Calendar Meetings Connected to vitaliiherasymiv@syncpenguinua.onmicr…" at bounding box center [409, 212] width 819 height 425
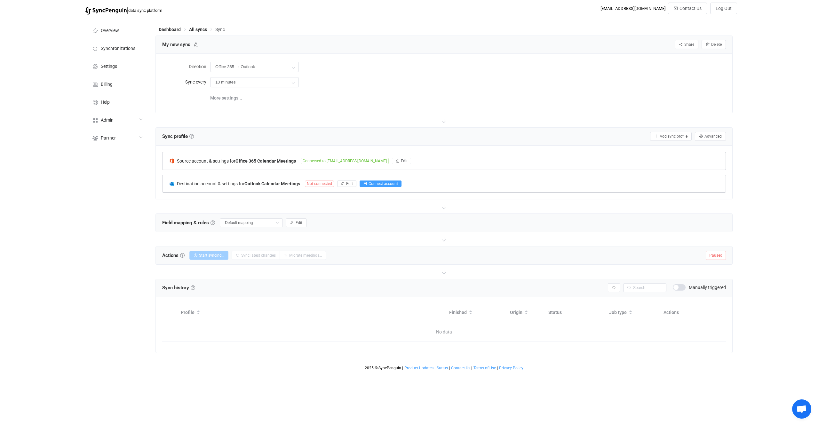
click at [379, 184] on span "Connect account" at bounding box center [382, 183] width 29 height 4
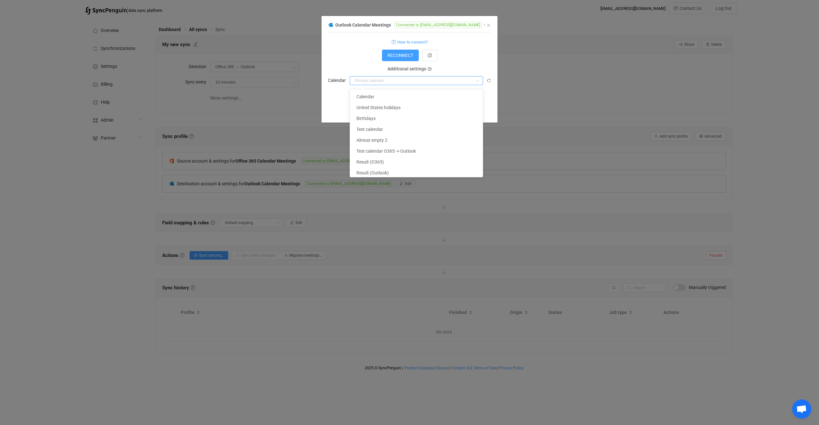
click at [381, 83] on input "dialog" at bounding box center [416, 80] width 133 height 9
click at [414, 146] on li "Result (O365) Copy" at bounding box center [416, 145] width 133 height 11
type input "Result (O365) Copy"
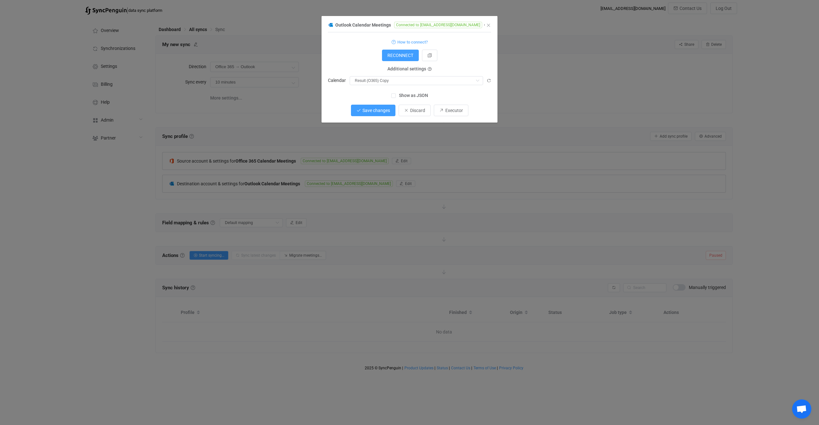
click at [372, 107] on button "Save changes" at bounding box center [373, 111] width 44 height 12
click at [410, 115] on button "Done" at bounding box center [414, 111] width 21 height 12
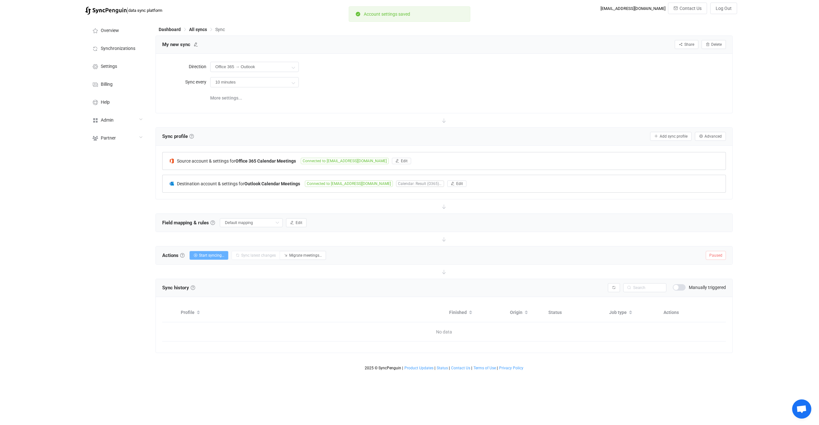
click at [219, 252] on button "Start syncing…" at bounding box center [208, 255] width 39 height 9
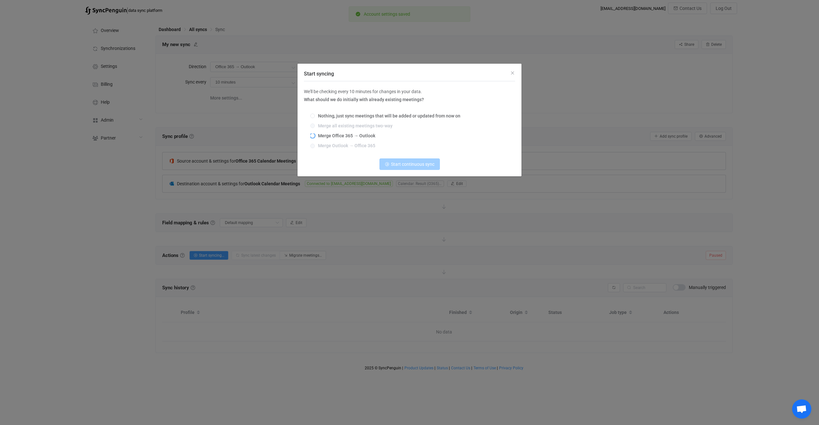
click at [343, 135] on span "Merge Office 365 → Outlook" at bounding box center [345, 135] width 60 height 5
click at [315, 135] on input "Merge Office 365 → Outlook" at bounding box center [312, 135] width 4 height 5
radio input "true"
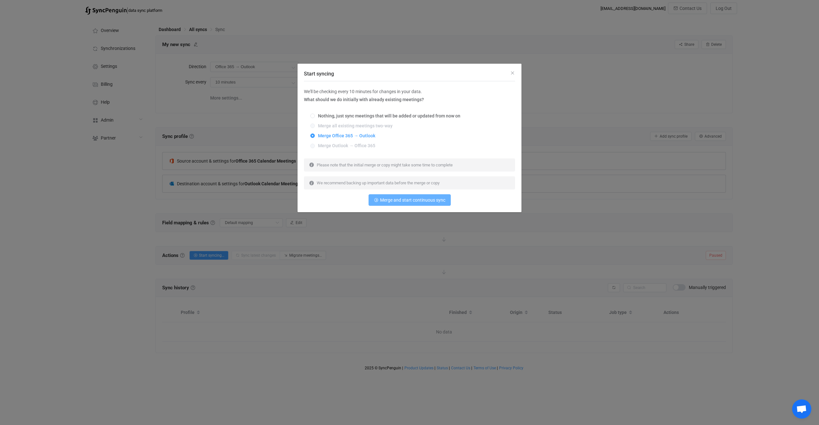
click at [399, 199] on span "Merge and start continuous sync" at bounding box center [412, 199] width 65 height 5
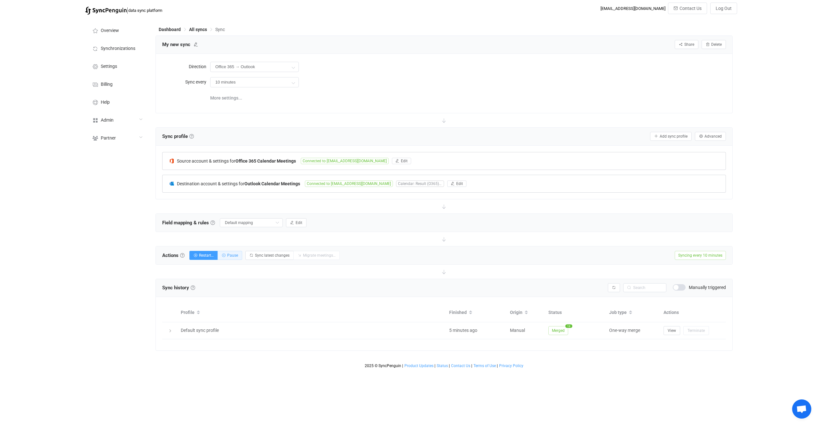
click at [240, 254] on button "Pause" at bounding box center [230, 255] width 25 height 9
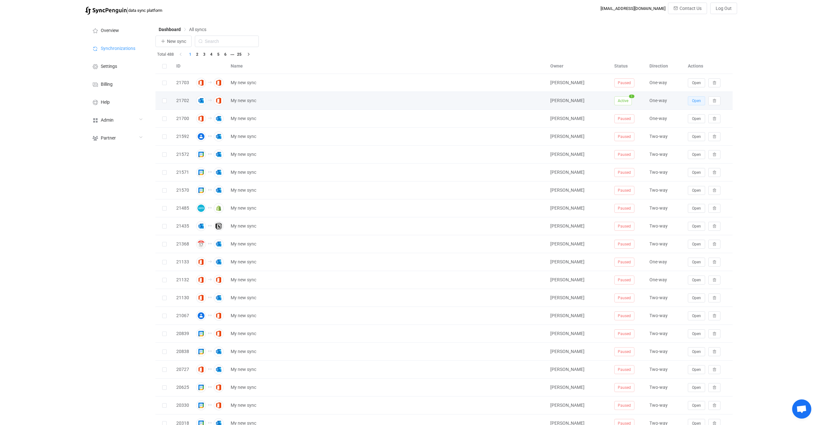
click at [692, 98] on button "Open" at bounding box center [696, 100] width 17 height 9
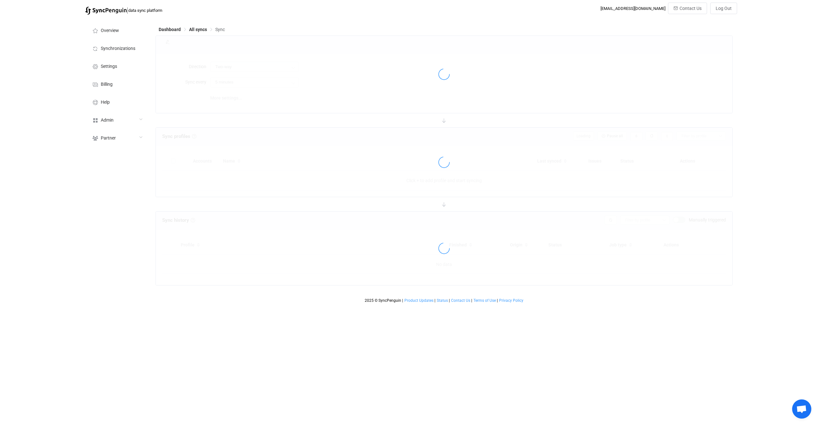
type input "Outlook → Office 365"
type input "10 minutes"
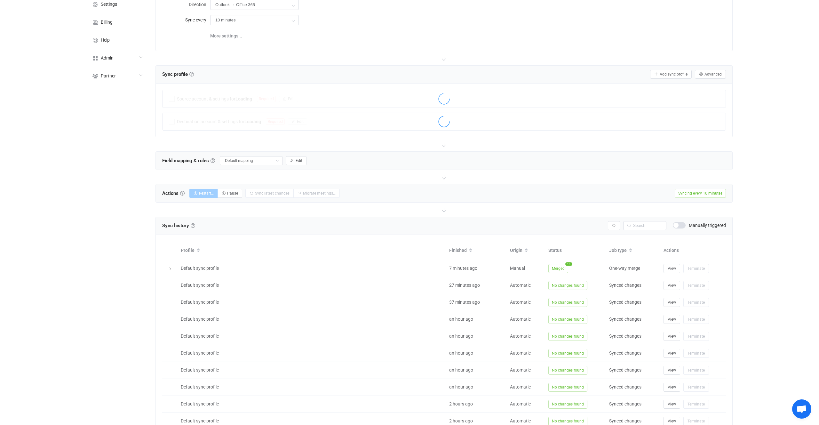
scroll to position [107, 0]
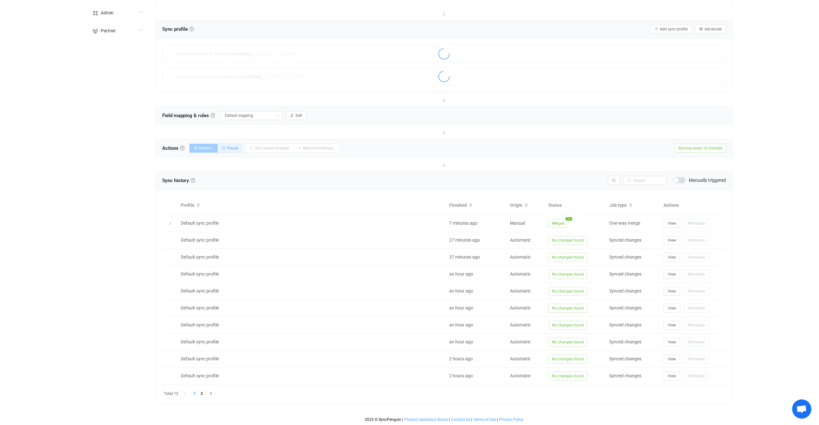
click at [240, 145] on button "Pause" at bounding box center [230, 148] width 25 height 9
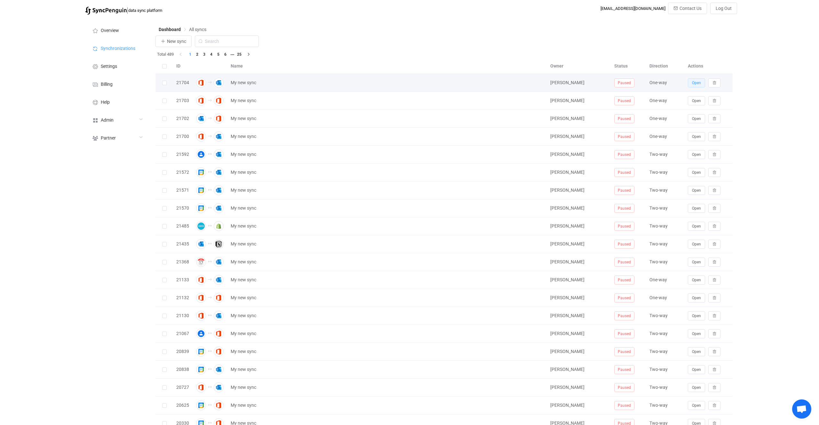
click at [696, 82] on span "Open" at bounding box center [696, 83] width 9 height 4
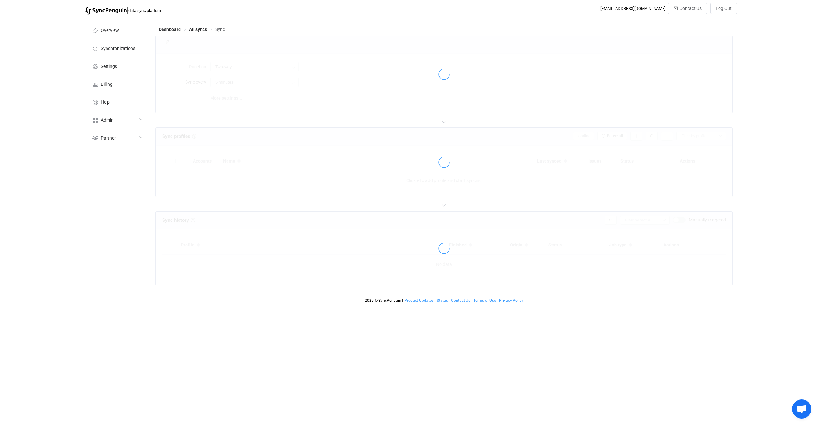
type input "Office 365 → Outlook"
type input "10 minutes"
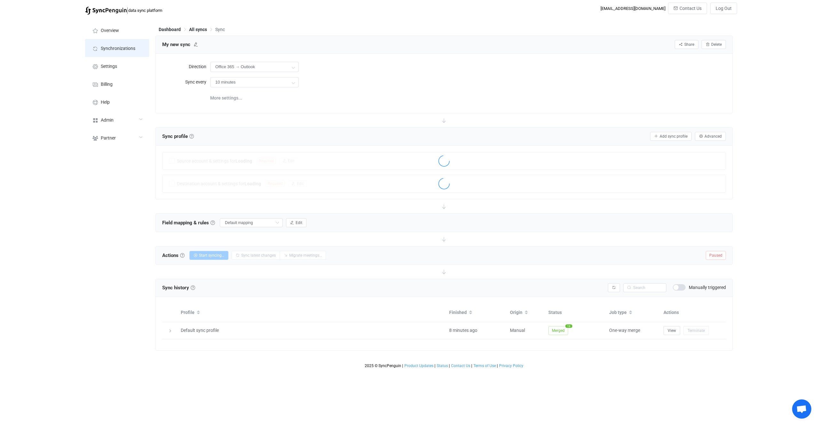
click at [132, 51] on li "Synchronizations" at bounding box center [117, 48] width 64 height 18
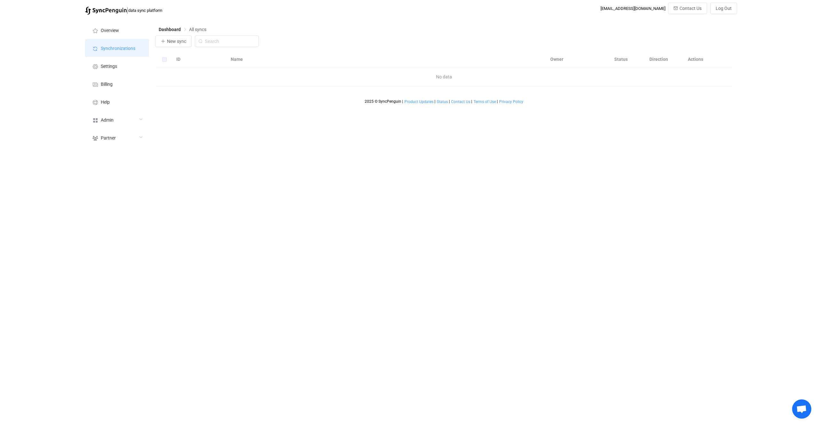
click at [136, 50] on li "Synchronizations" at bounding box center [117, 48] width 64 height 18
